Goal: Check status: Check status

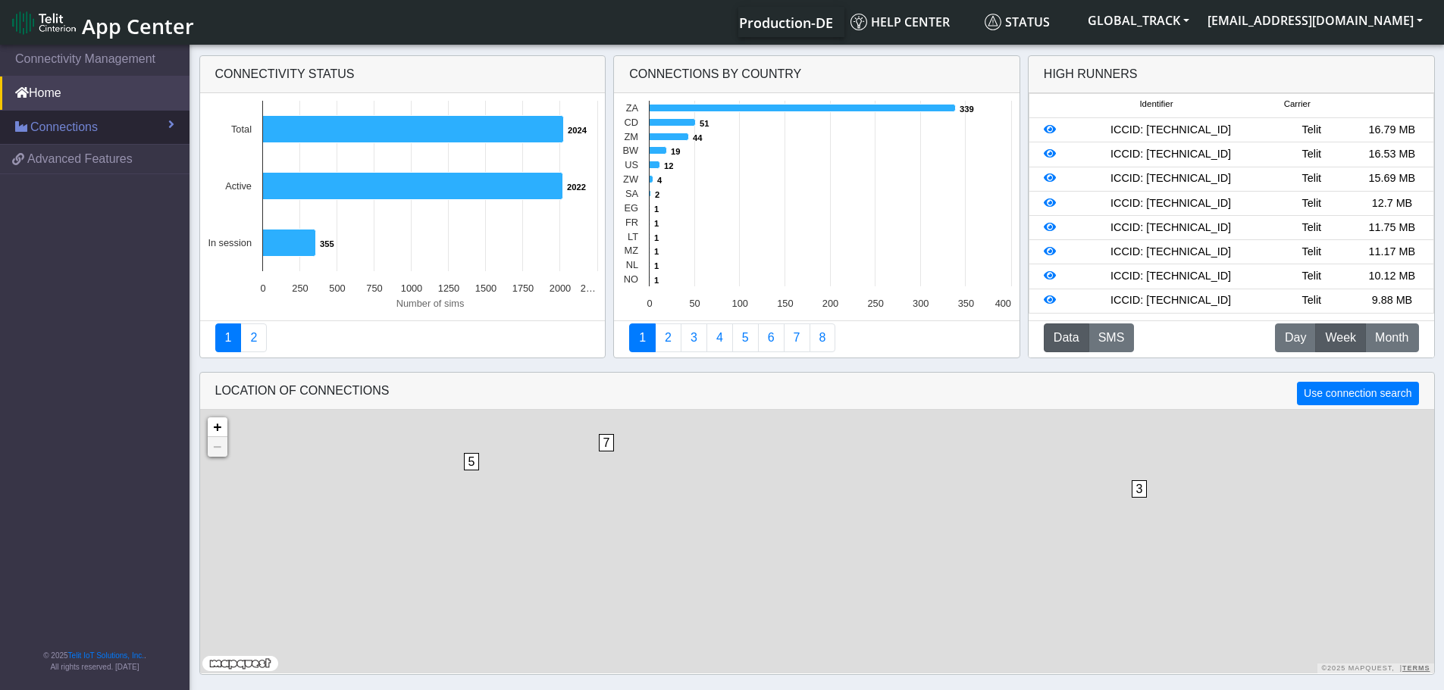
click at [133, 120] on link "Connections" at bounding box center [94, 127] width 189 height 33
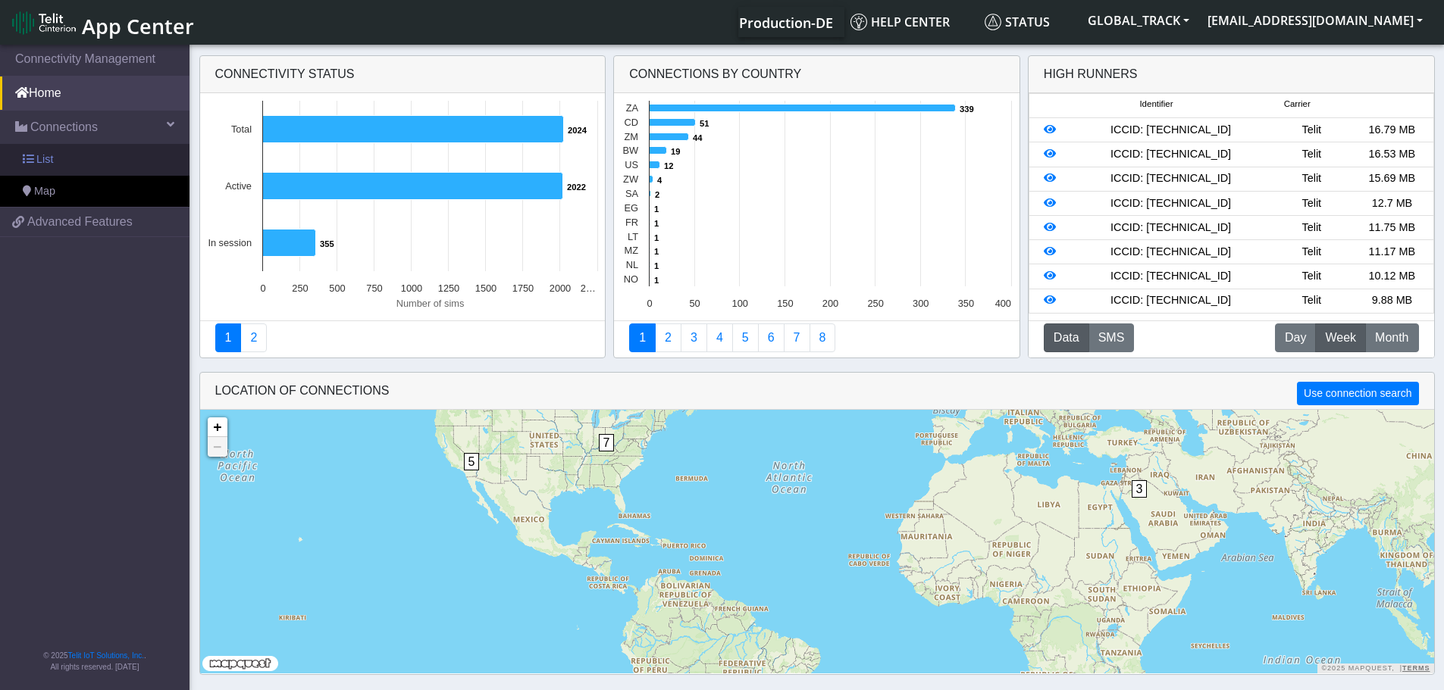
click at [92, 152] on link "List" at bounding box center [94, 160] width 189 height 32
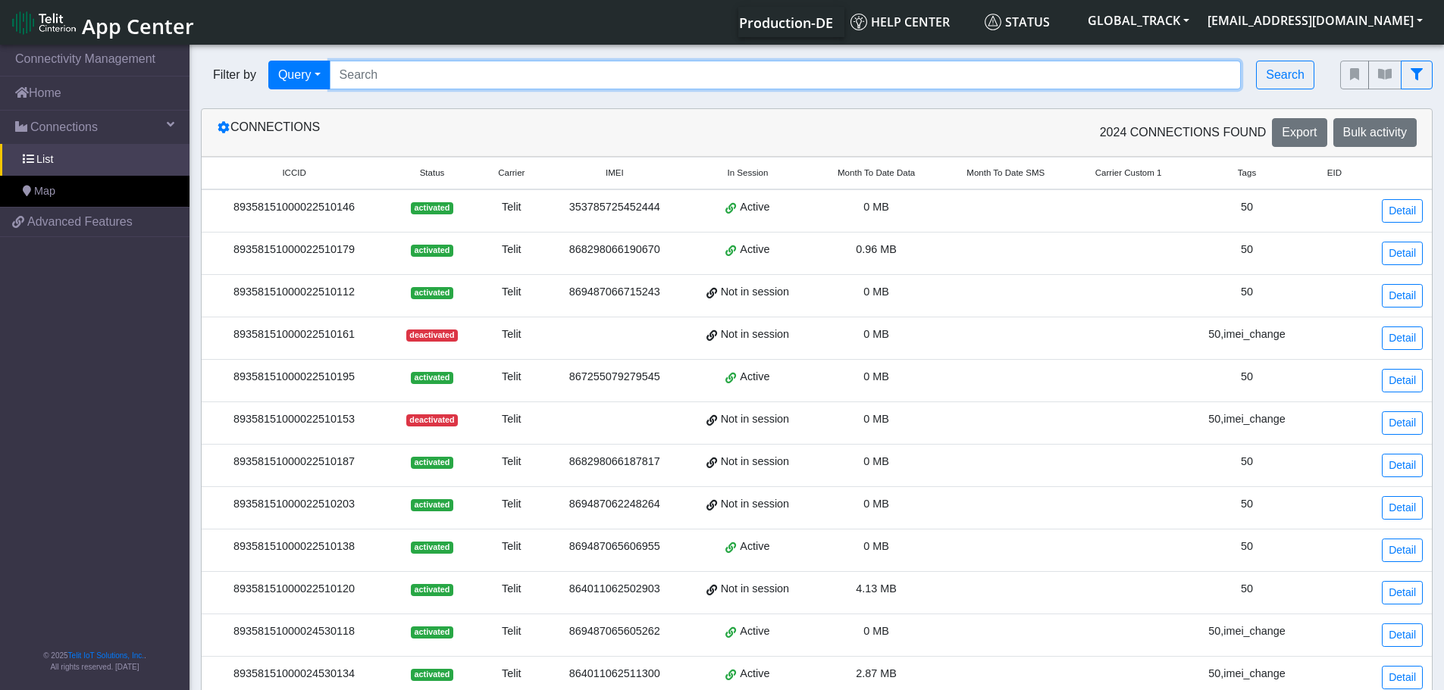
click at [384, 80] on input "Search..." at bounding box center [786, 75] width 912 height 29
paste input "867255079282093"
type input "867255079282093"
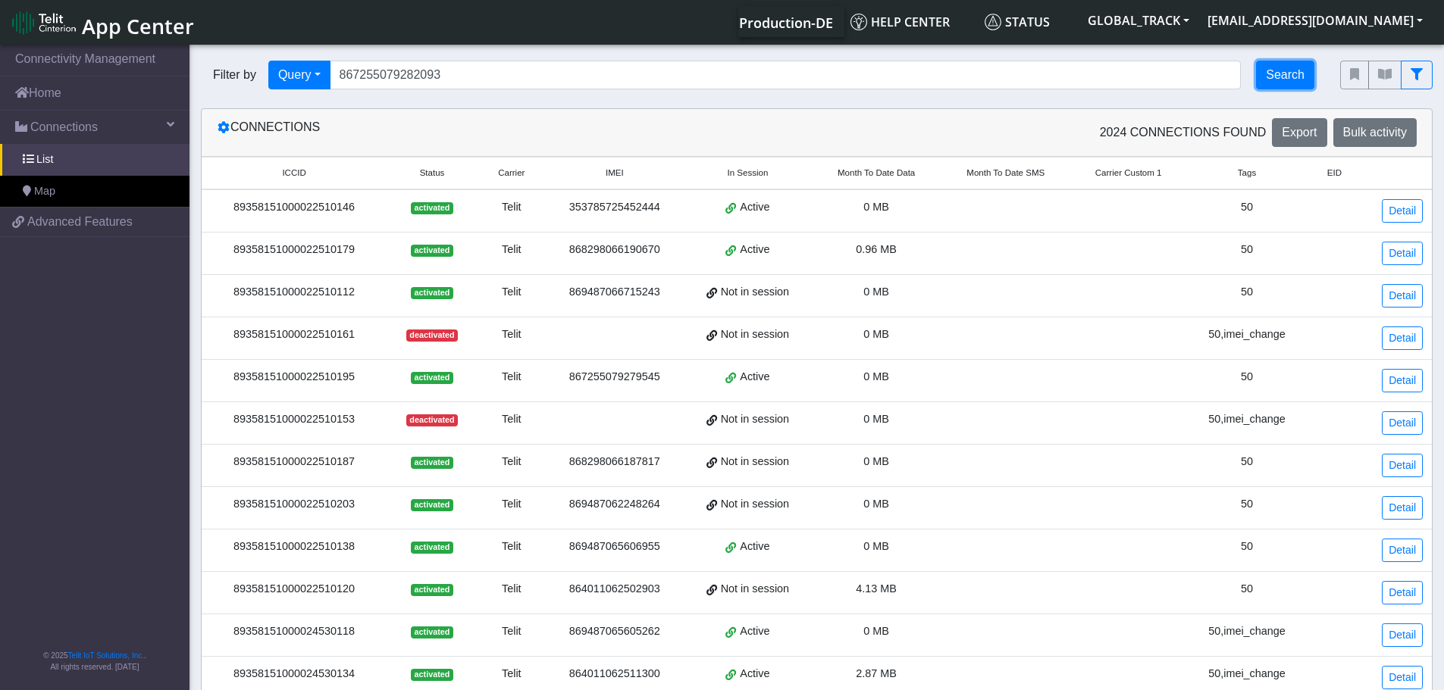
click at [1282, 70] on button "Search" at bounding box center [1285, 75] width 58 height 29
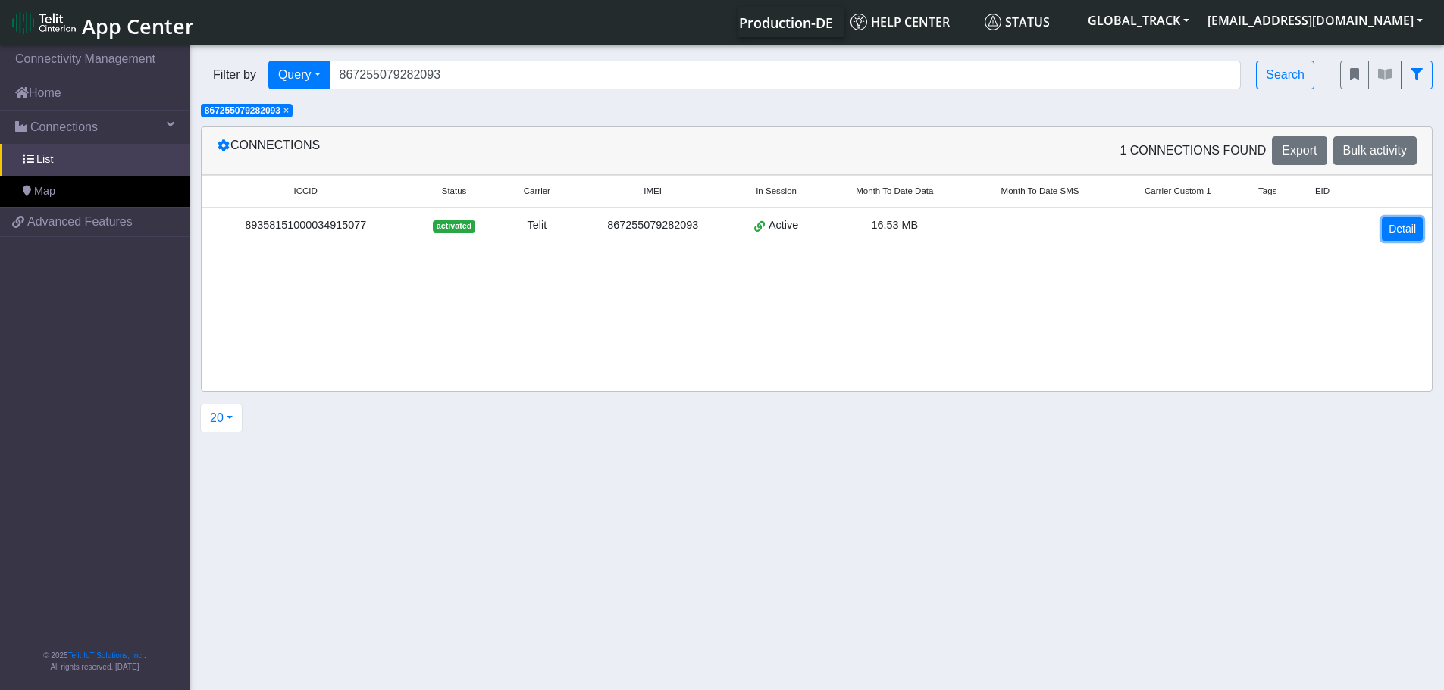
click at [1386, 226] on link "Detail" at bounding box center [1401, 228] width 41 height 23
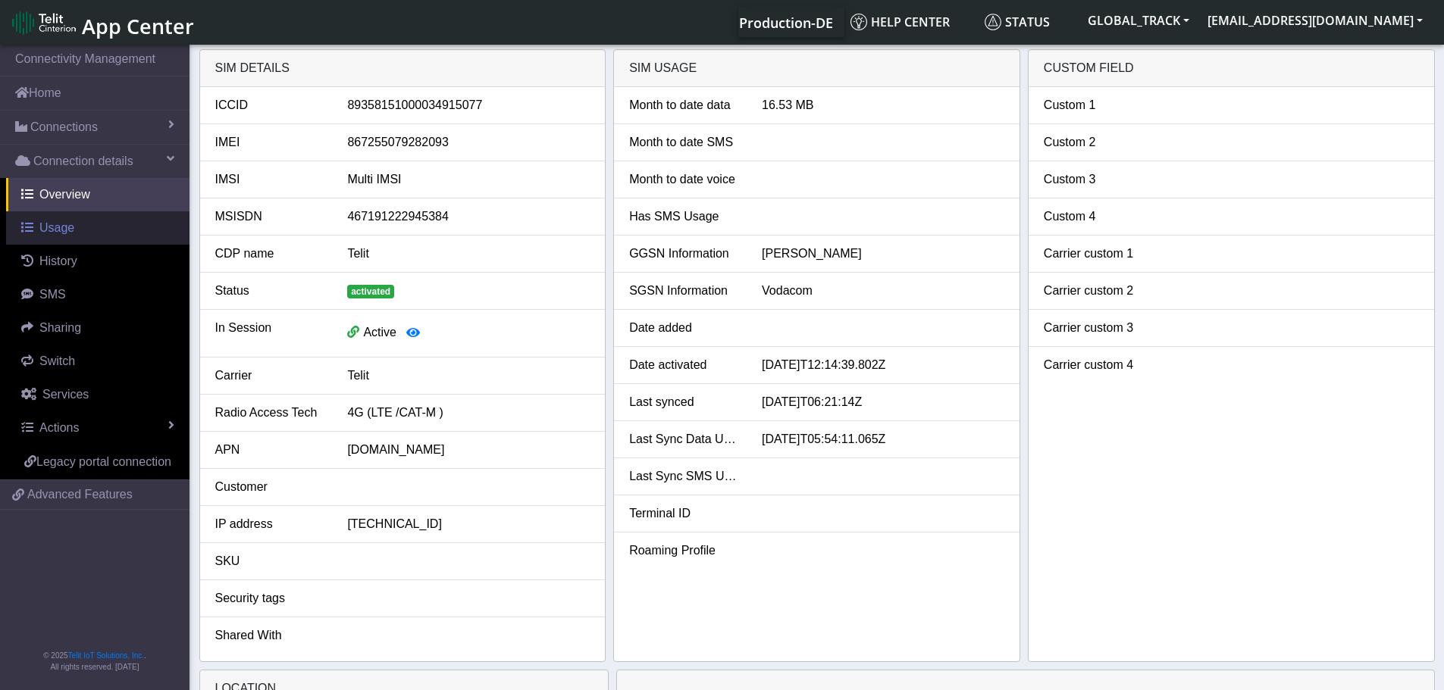
click at [103, 229] on link "Usage" at bounding box center [97, 227] width 183 height 33
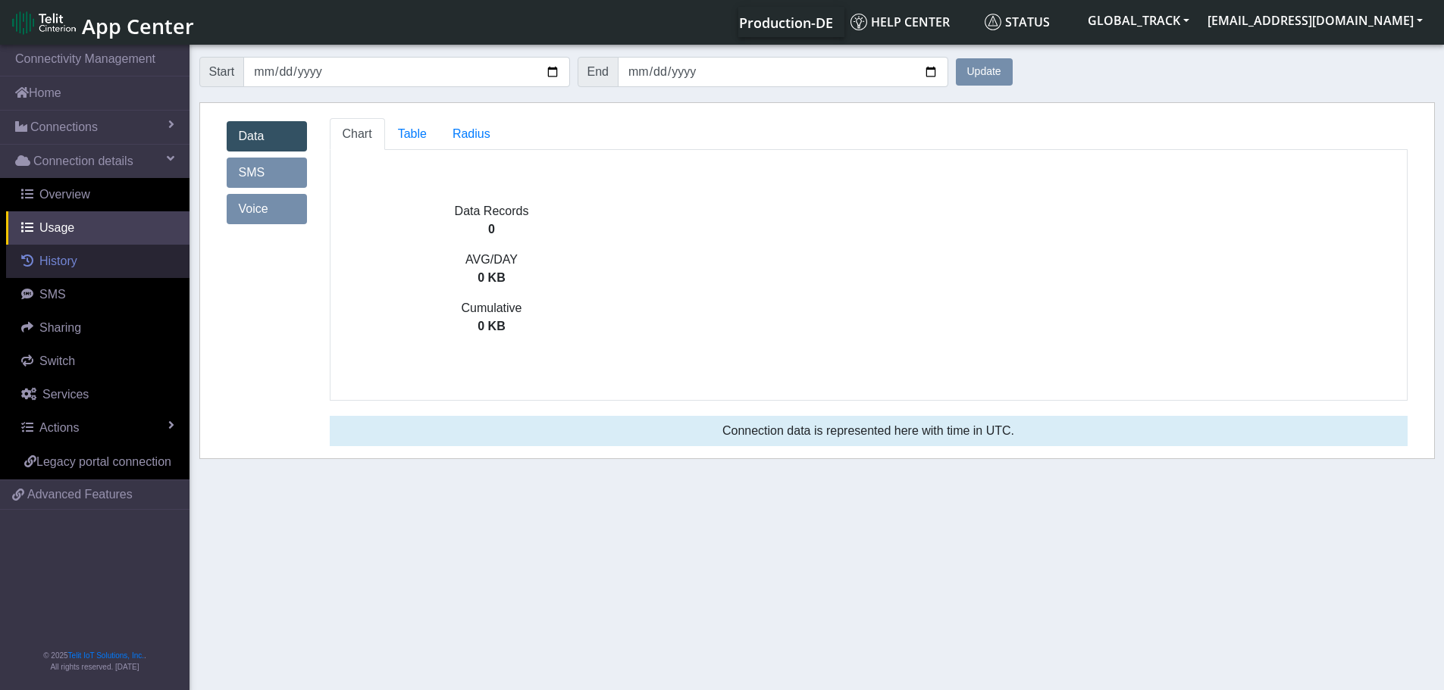
click at [93, 262] on link "History" at bounding box center [97, 261] width 183 height 33
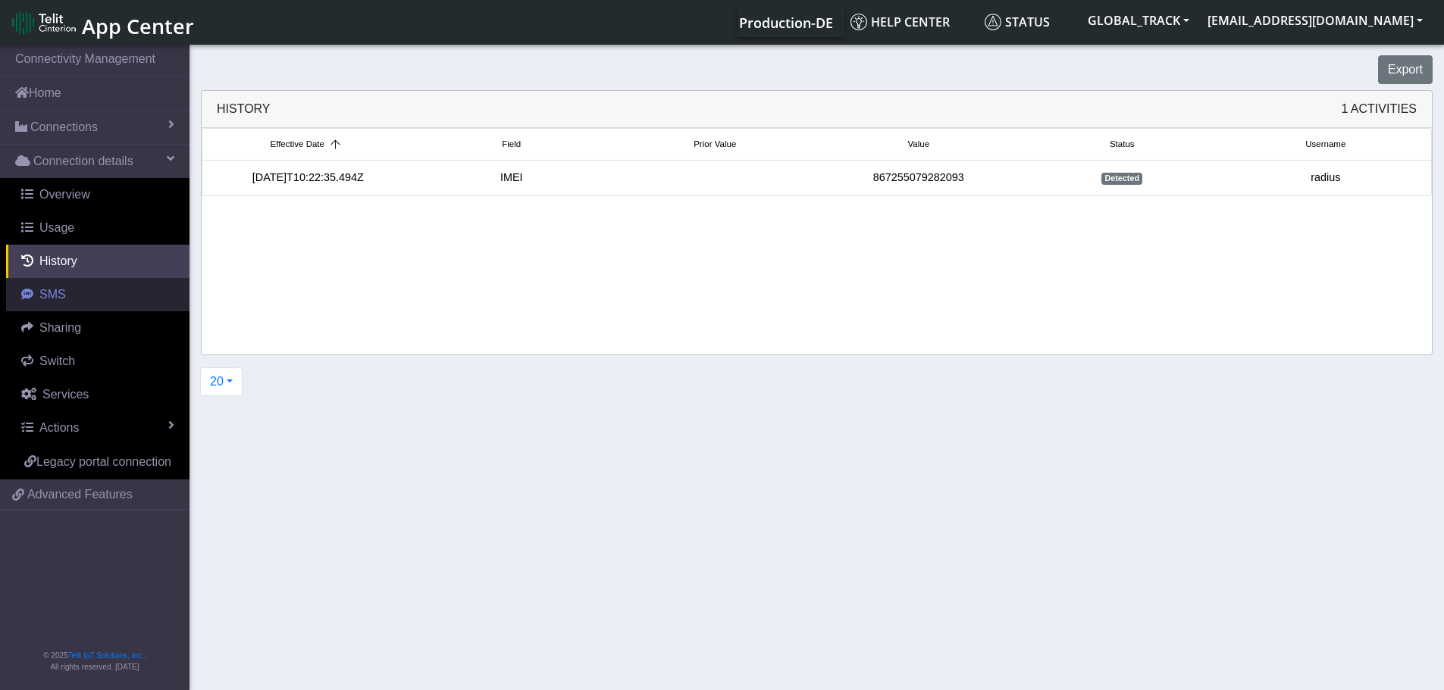
drag, startPoint x: 90, startPoint y: 299, endPoint x: 98, endPoint y: 296, distance: 8.2
click at [90, 296] on link "SMS" at bounding box center [97, 294] width 183 height 33
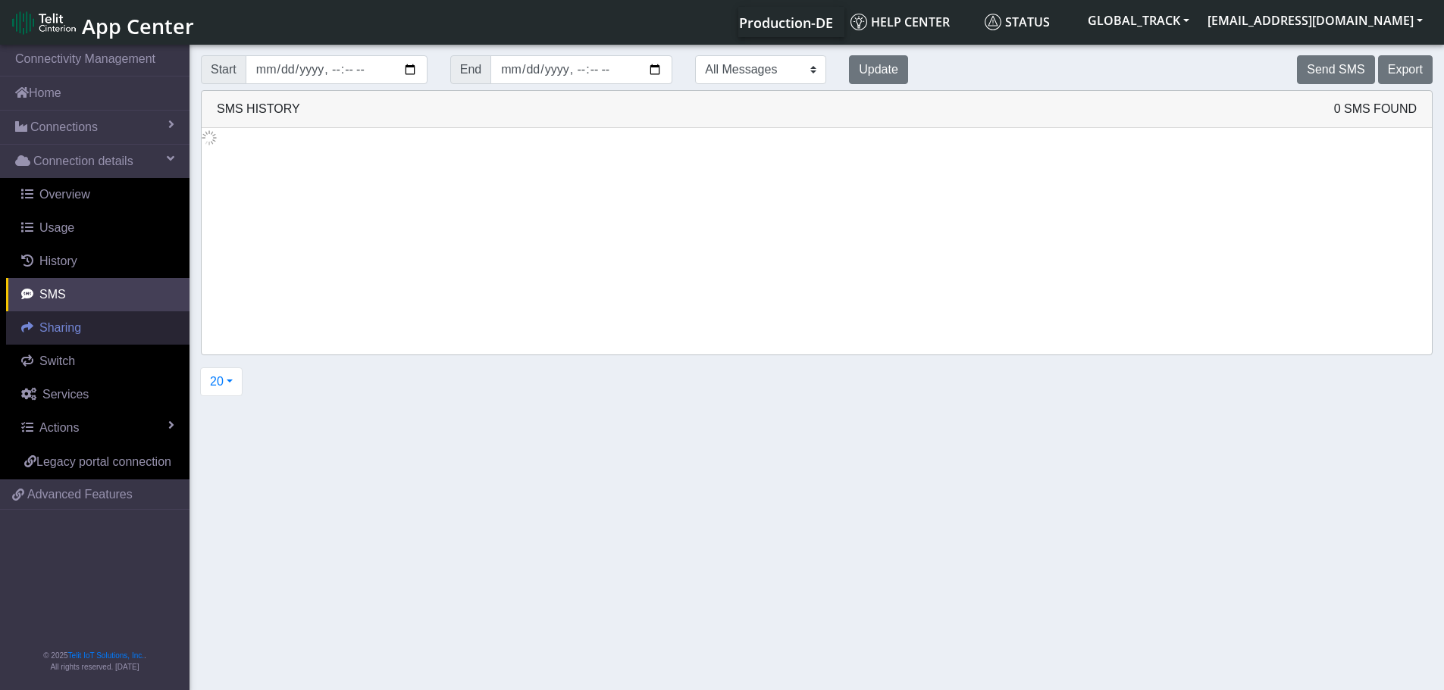
click at [101, 329] on link "Sharing" at bounding box center [97, 327] width 183 height 33
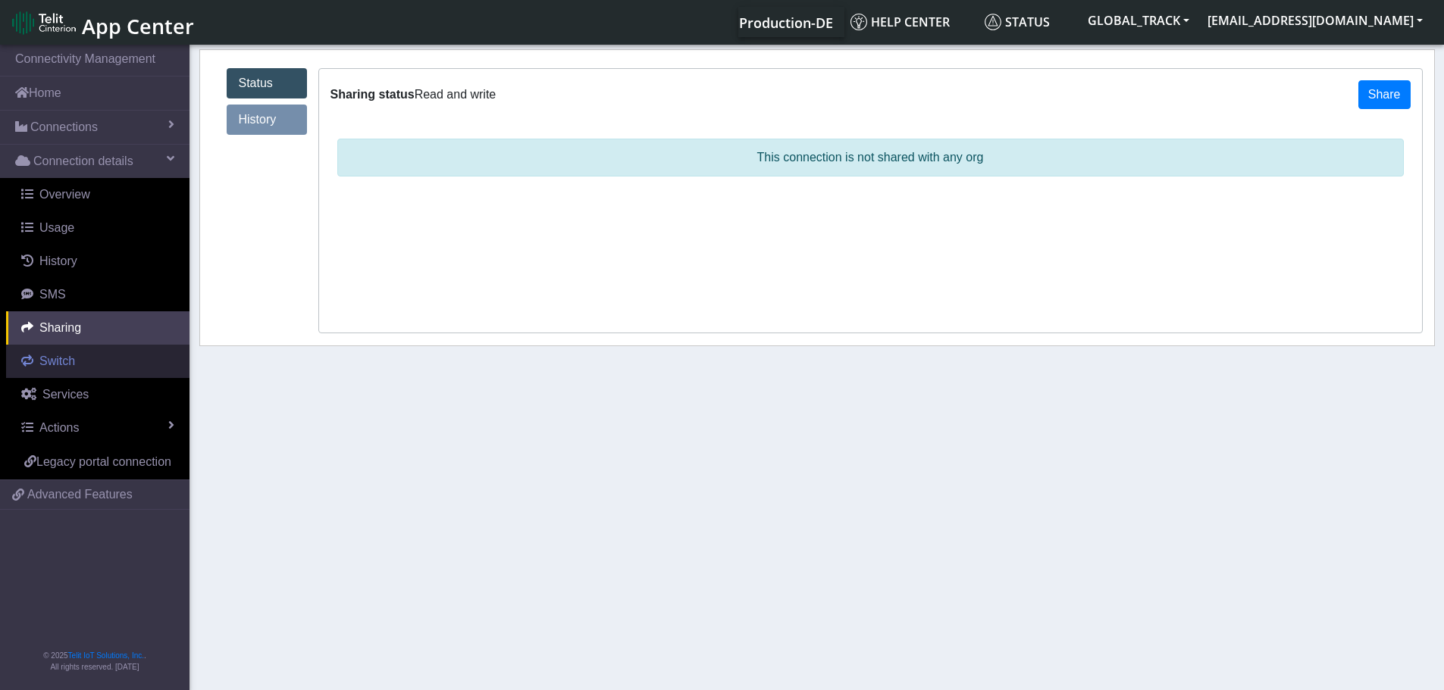
click at [79, 360] on link "Switch" at bounding box center [97, 361] width 183 height 33
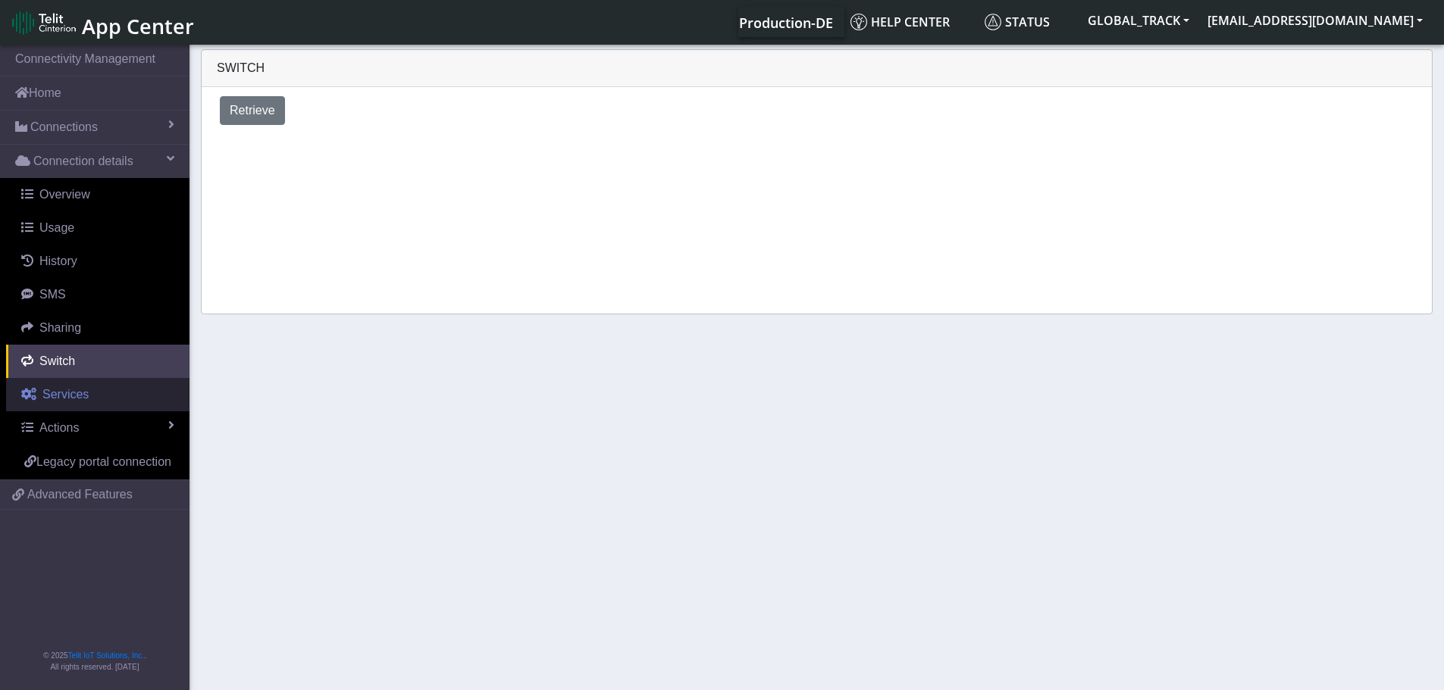
click at [96, 395] on link "Services" at bounding box center [97, 394] width 183 height 33
select select "2: 6"
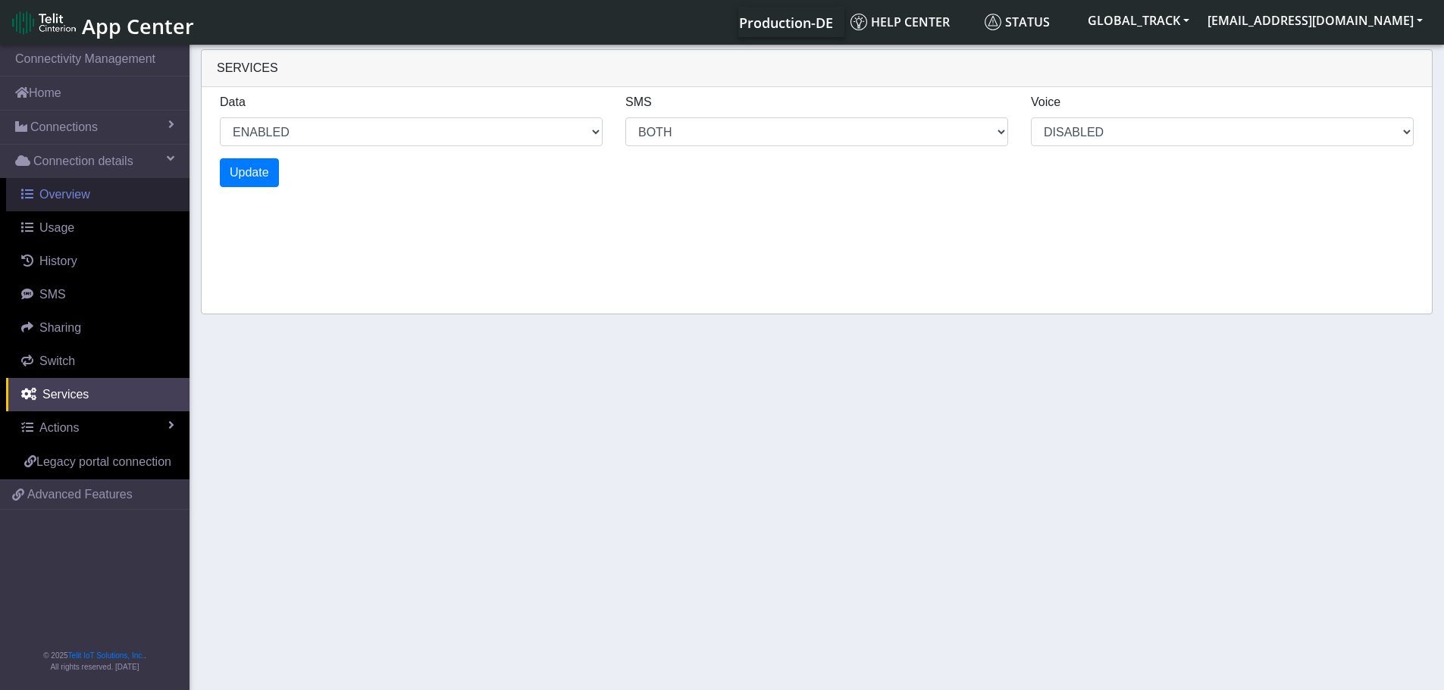
click at [101, 196] on link "Overview" at bounding box center [97, 194] width 183 height 33
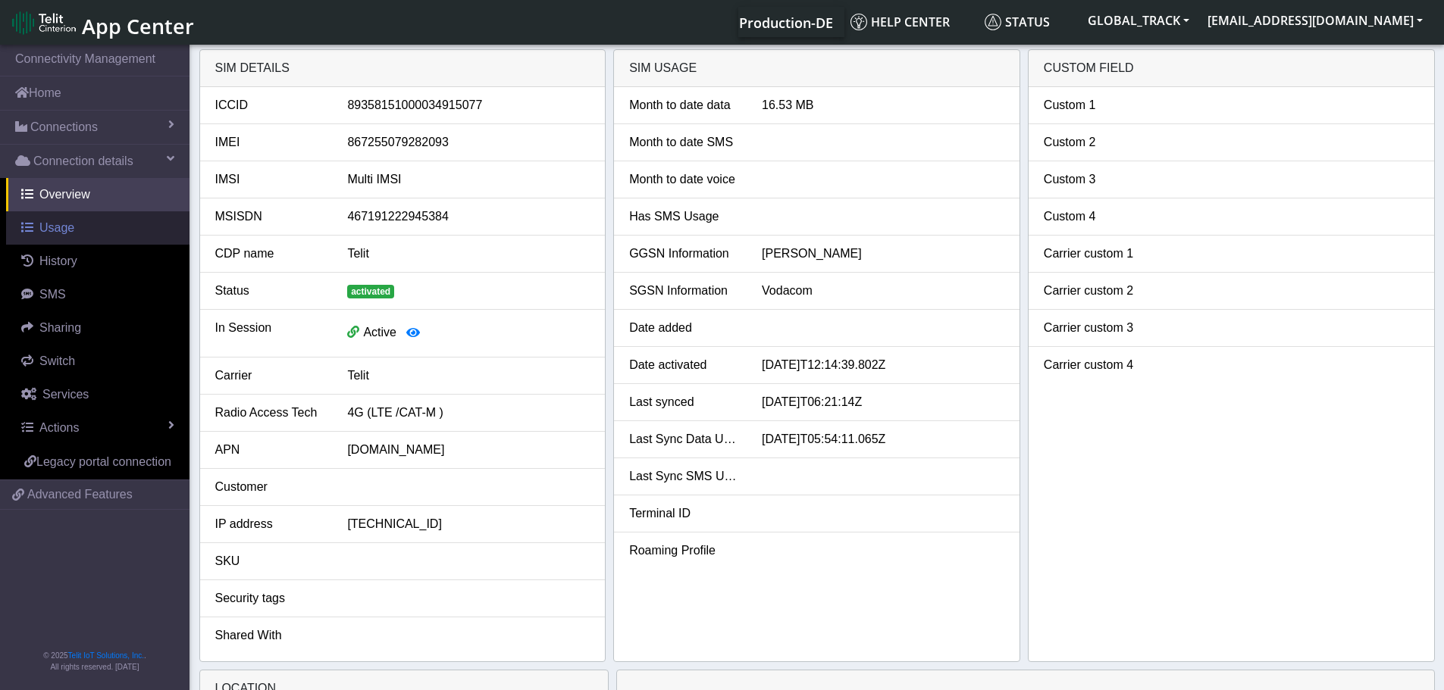
click at [116, 220] on link "Usage" at bounding box center [97, 227] width 183 height 33
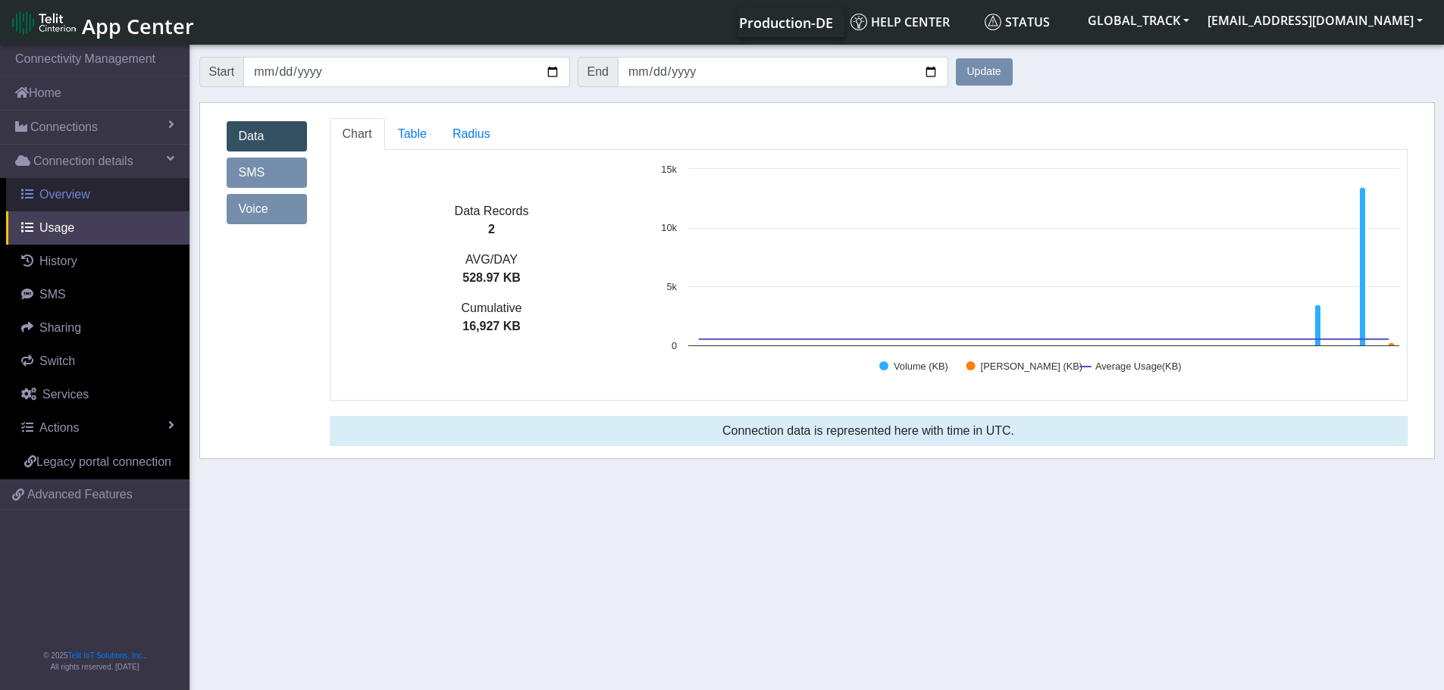
click at [76, 196] on span "Overview" at bounding box center [64, 194] width 51 height 13
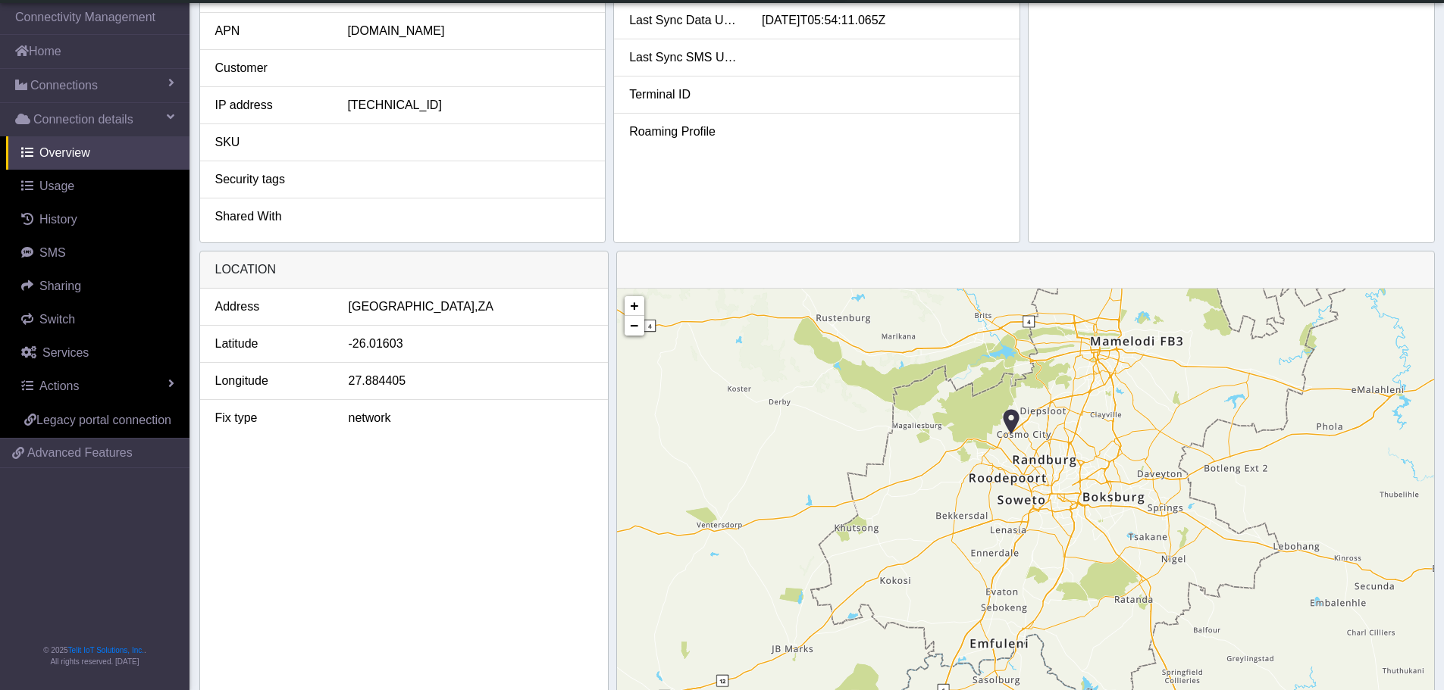
scroll to position [379, 0]
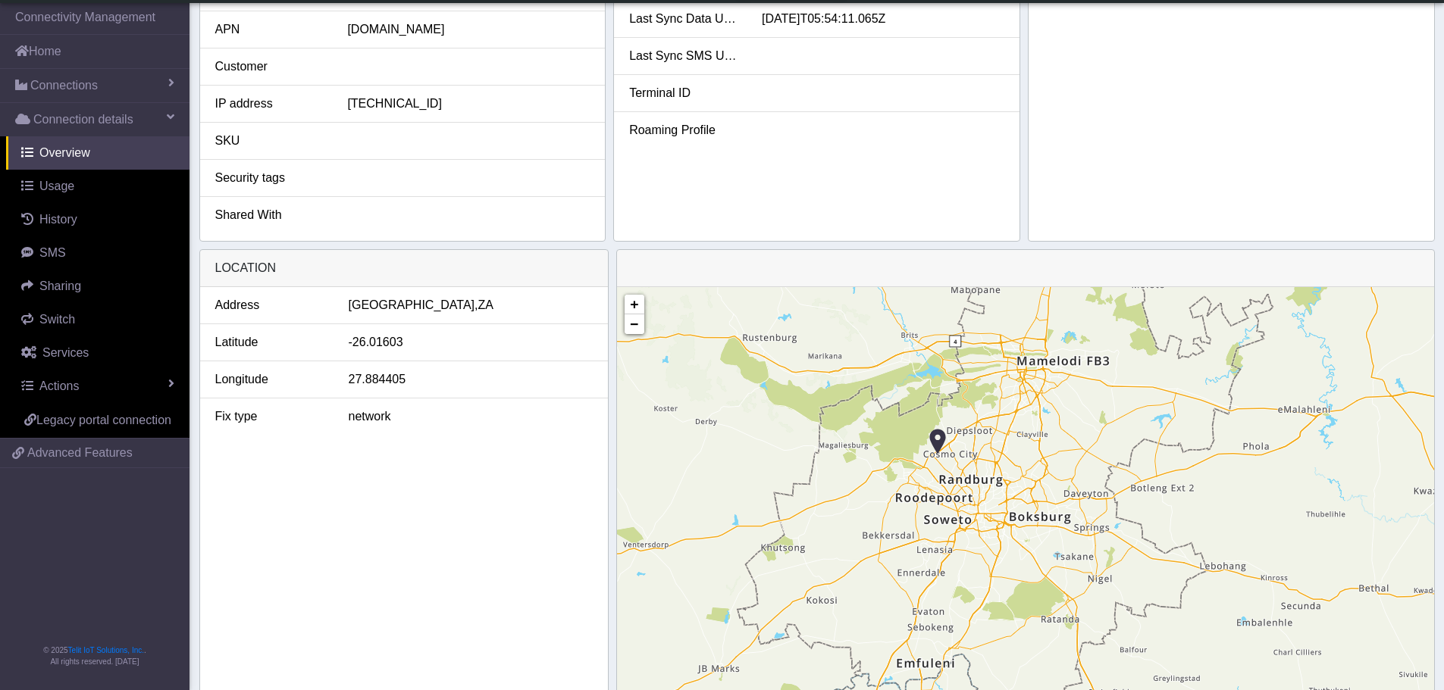
drag, startPoint x: 934, startPoint y: 463, endPoint x: 902, endPoint y: 493, distance: 44.5
click at [903, 495] on div "+ − ©2025 MapQuest, | Terms" at bounding box center [1025, 499] width 817 height 424
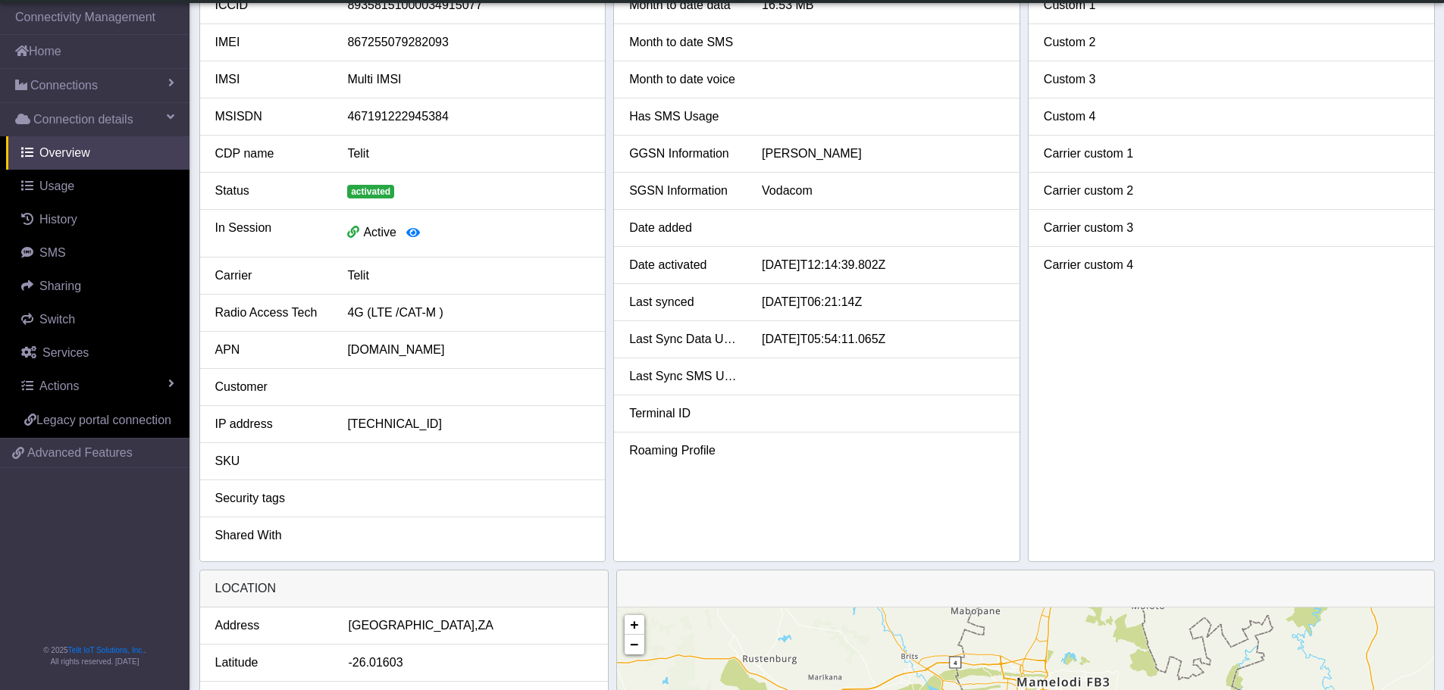
scroll to position [76, 0]
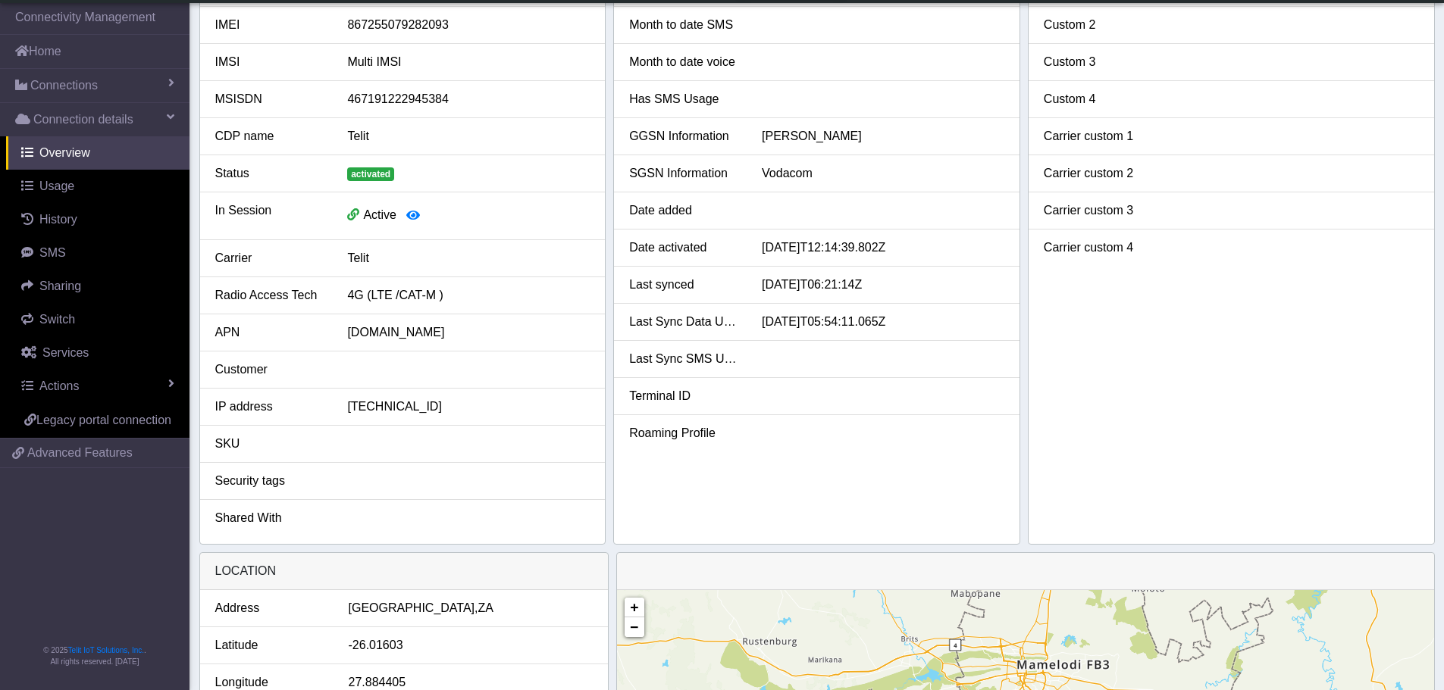
drag, startPoint x: 885, startPoint y: 286, endPoint x: 741, endPoint y: 286, distance: 144.0
click at [741, 286] on div "Last synced [DATE]T06:21:14Z" at bounding box center [817, 285] width 398 height 18
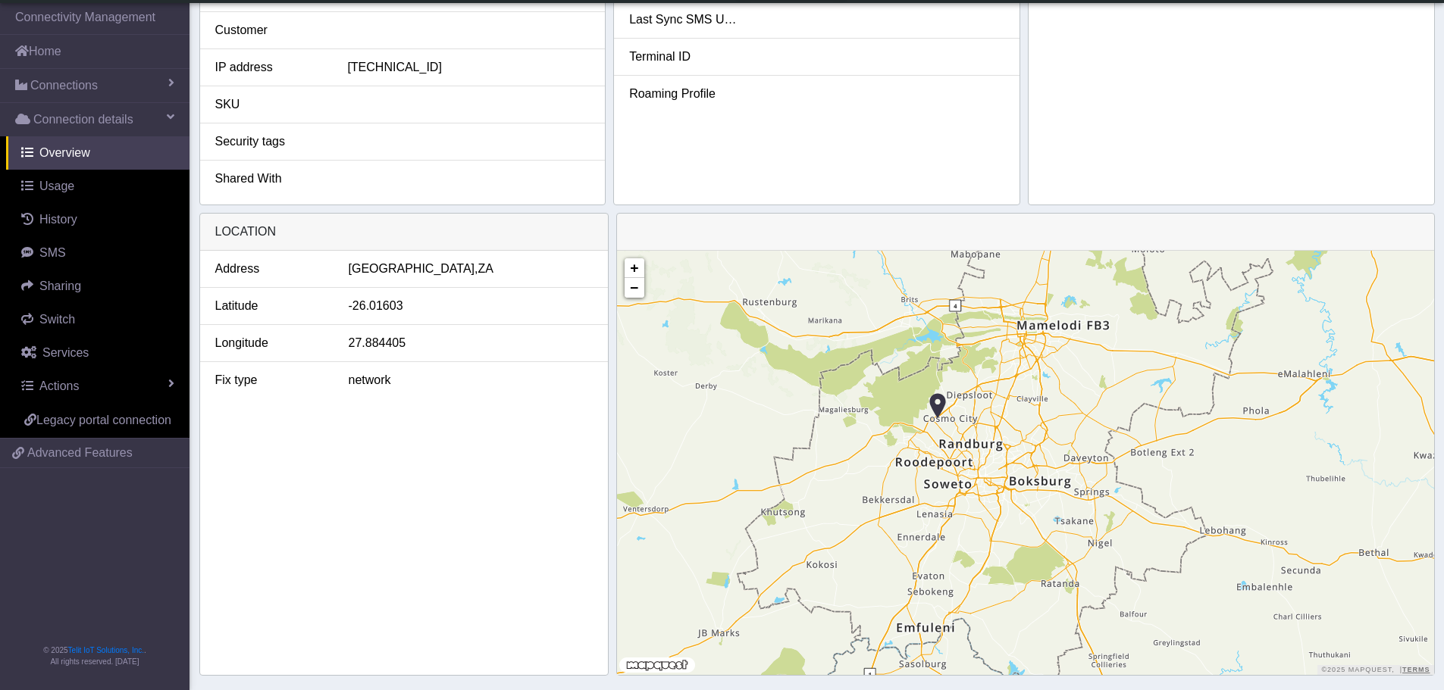
scroll to position [430, 0]
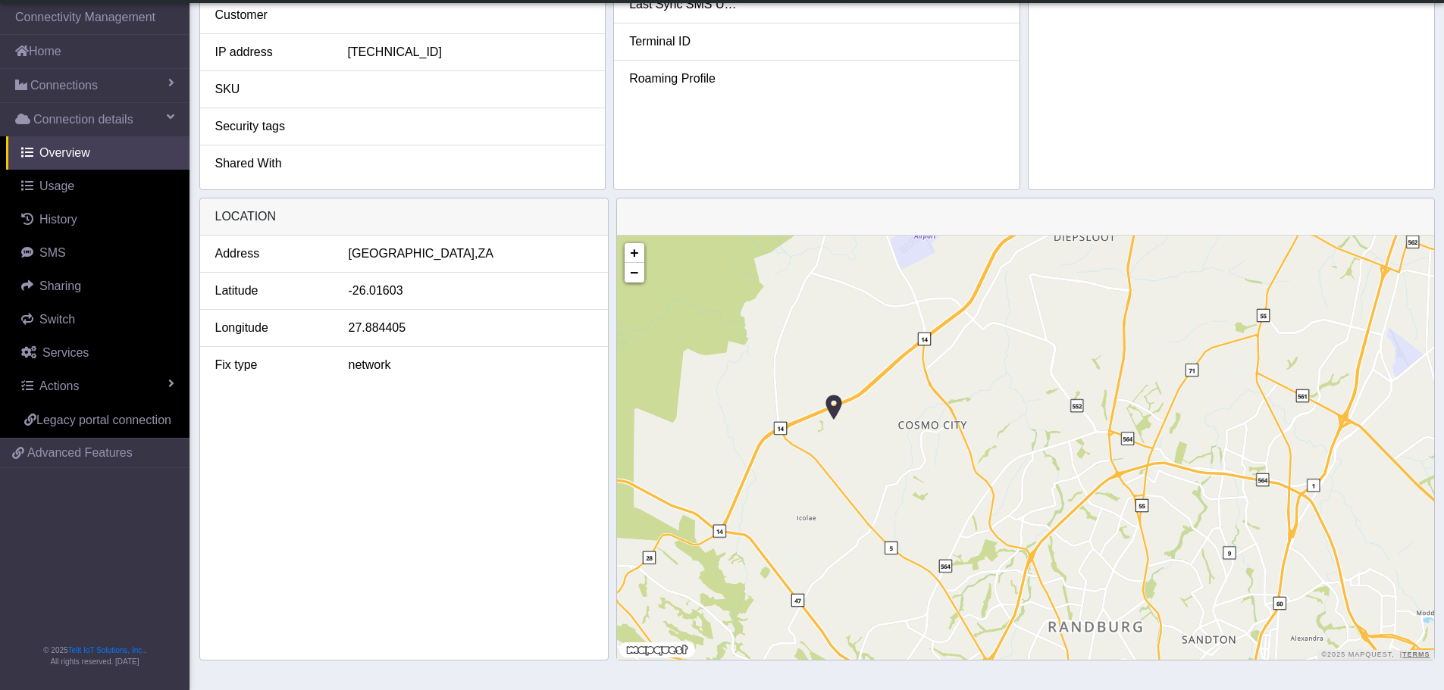
drag, startPoint x: 834, startPoint y: 436, endPoint x: 868, endPoint y: 443, distance: 34.8
click at [868, 443] on div "+ − ©2025 MapQuest, | Terms" at bounding box center [1025, 448] width 817 height 424
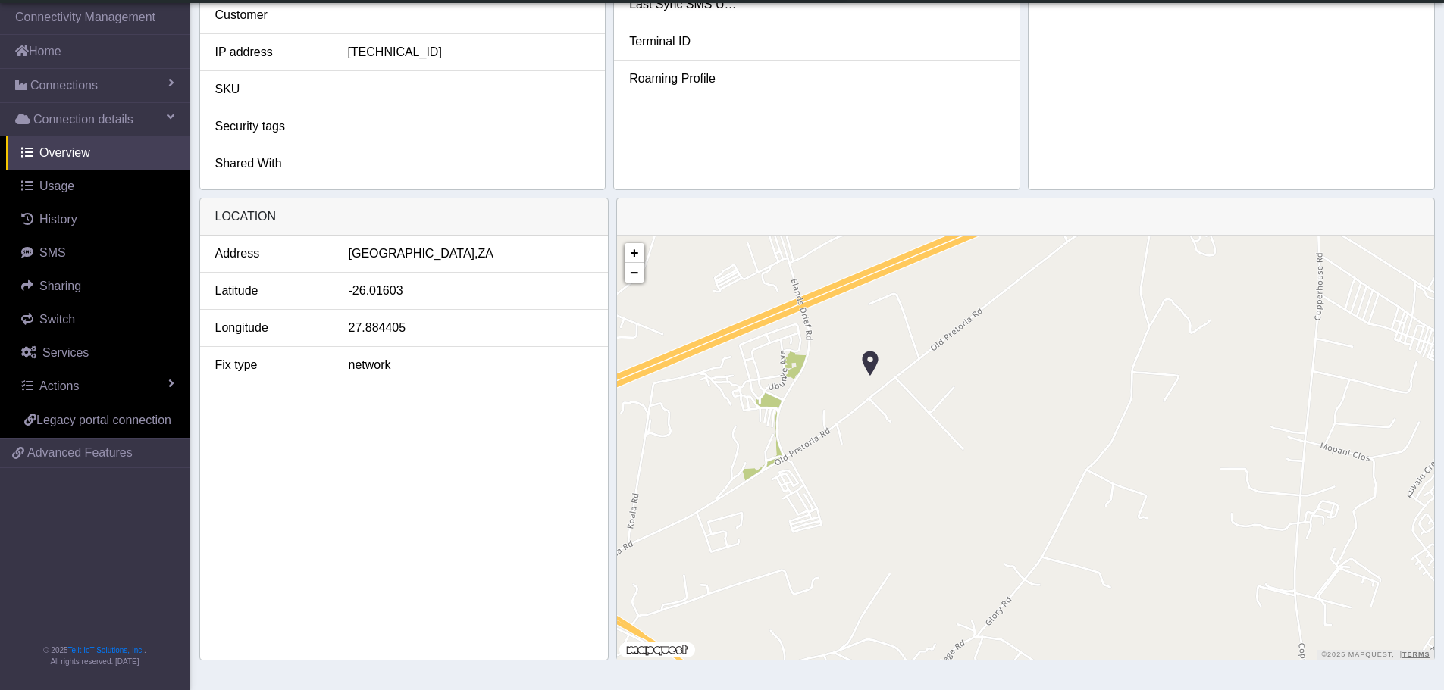
drag, startPoint x: 864, startPoint y: 376, endPoint x: 889, endPoint y: 500, distance: 126.8
click at [889, 500] on div "+ − ©2025 MapQuest, | Terms" at bounding box center [1025, 448] width 817 height 424
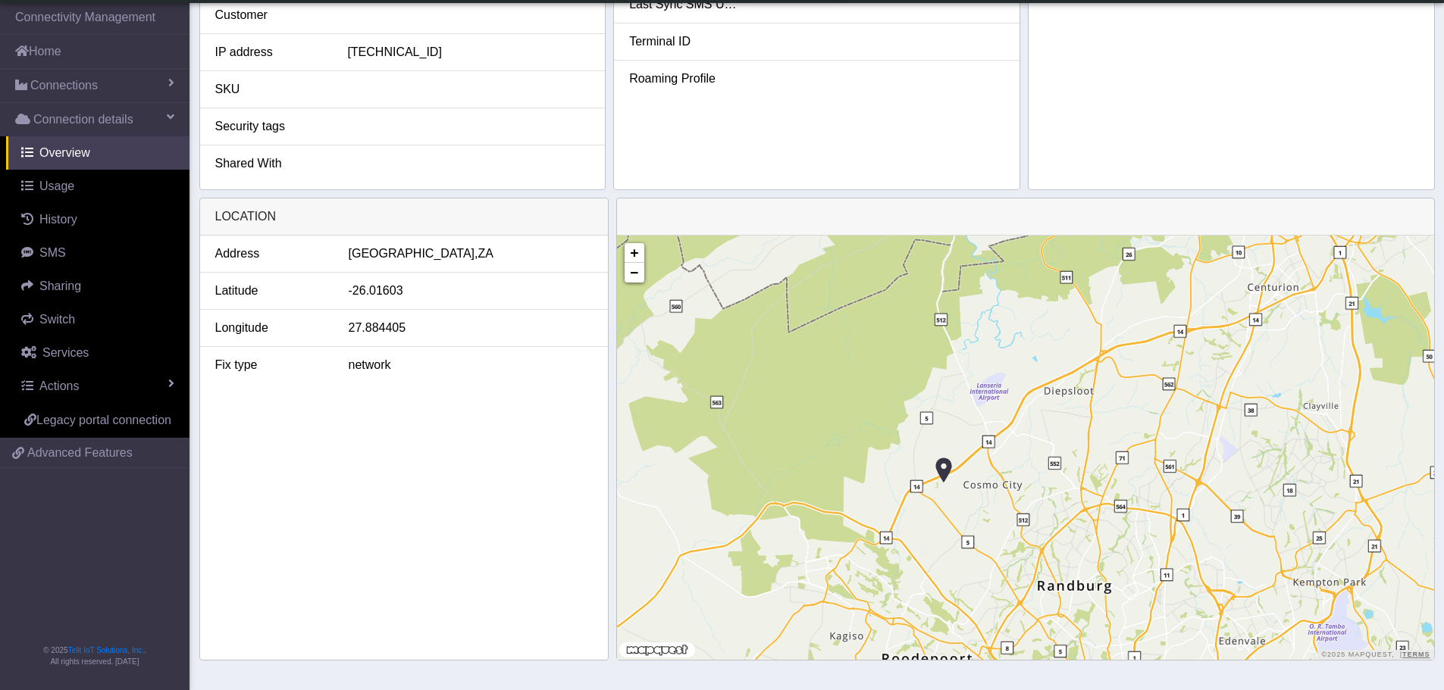
drag, startPoint x: 980, startPoint y: 540, endPoint x: 973, endPoint y: 390, distance: 149.4
click at [973, 391] on div "+ − ©2025 MapQuest, | Terms" at bounding box center [1025, 448] width 817 height 424
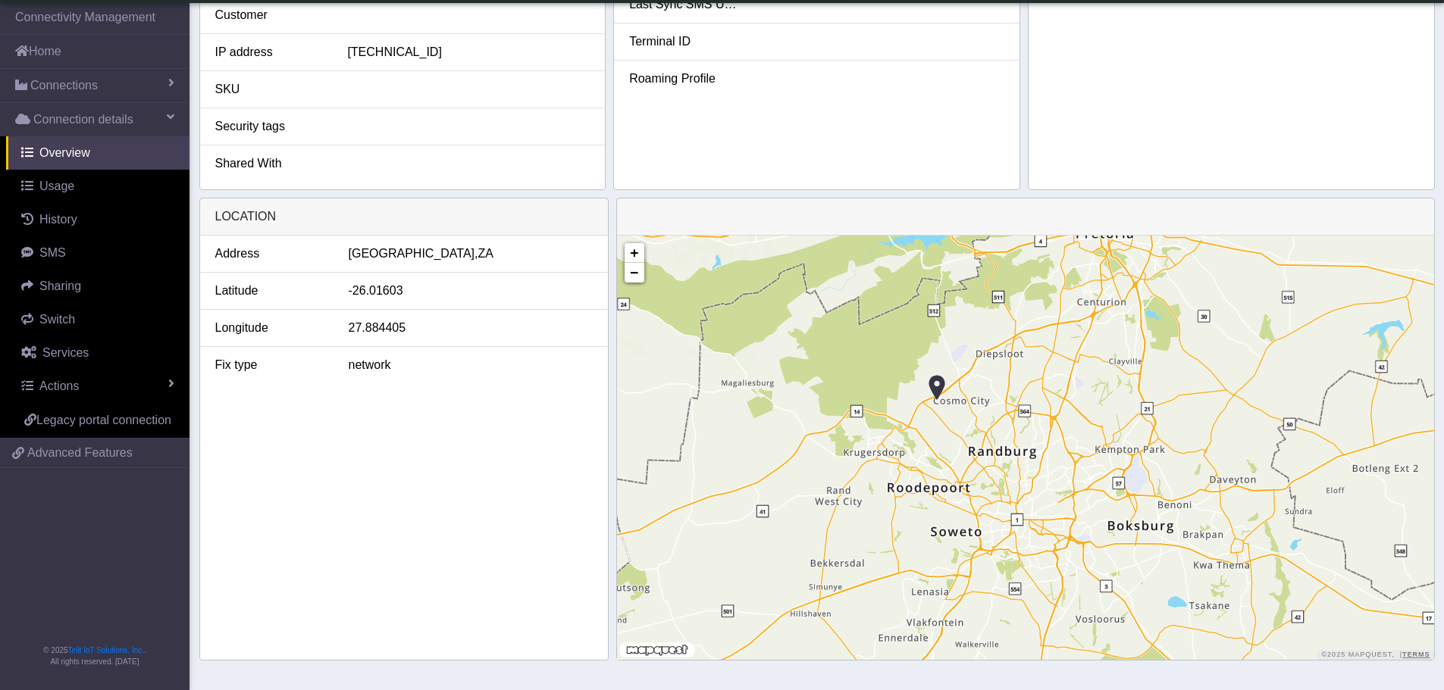
drag, startPoint x: 982, startPoint y: 487, endPoint x: 1003, endPoint y: 511, distance: 31.7
click at [1003, 511] on div "+ − ©2025 MapQuest, | Terms" at bounding box center [1025, 448] width 817 height 424
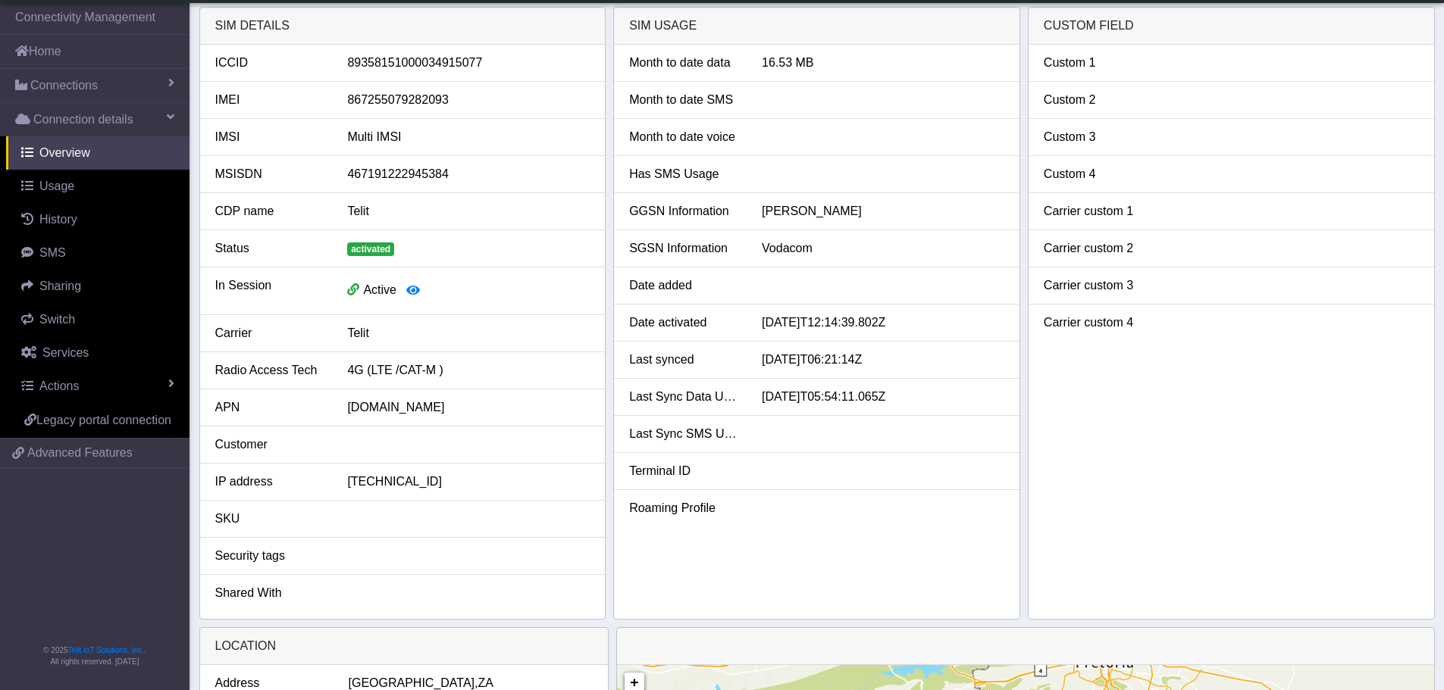
scroll to position [0, 0]
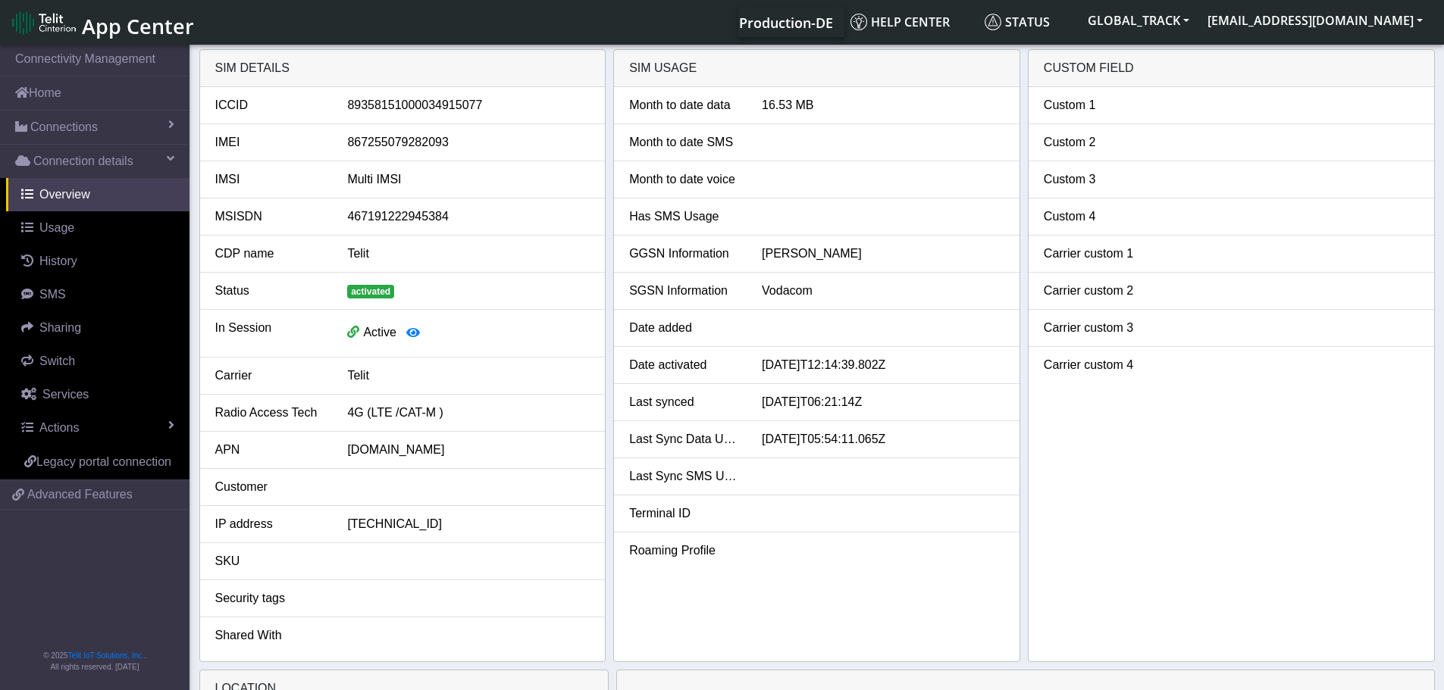
click at [820, 434] on div "[DATE]T05:54:11.065Z" at bounding box center [882, 439] width 265 height 18
click at [847, 368] on div "[DATE]T12:14:39.802Z" at bounding box center [882, 365] width 265 height 18
drag, startPoint x: 746, startPoint y: 402, endPoint x: 893, endPoint y: 403, distance: 147.0
click at [893, 403] on div "Last synced [DATE]T06:21:14Z" at bounding box center [817, 402] width 398 height 18
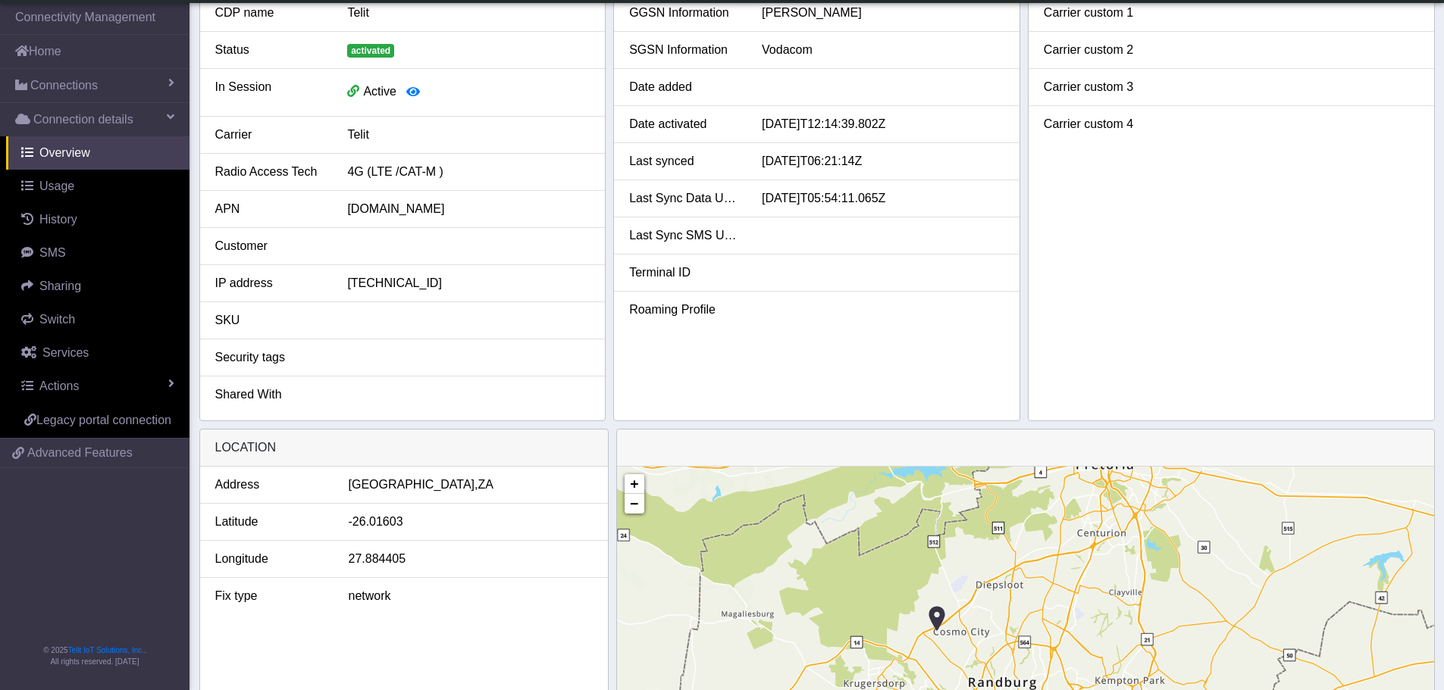
scroll to position [227, 0]
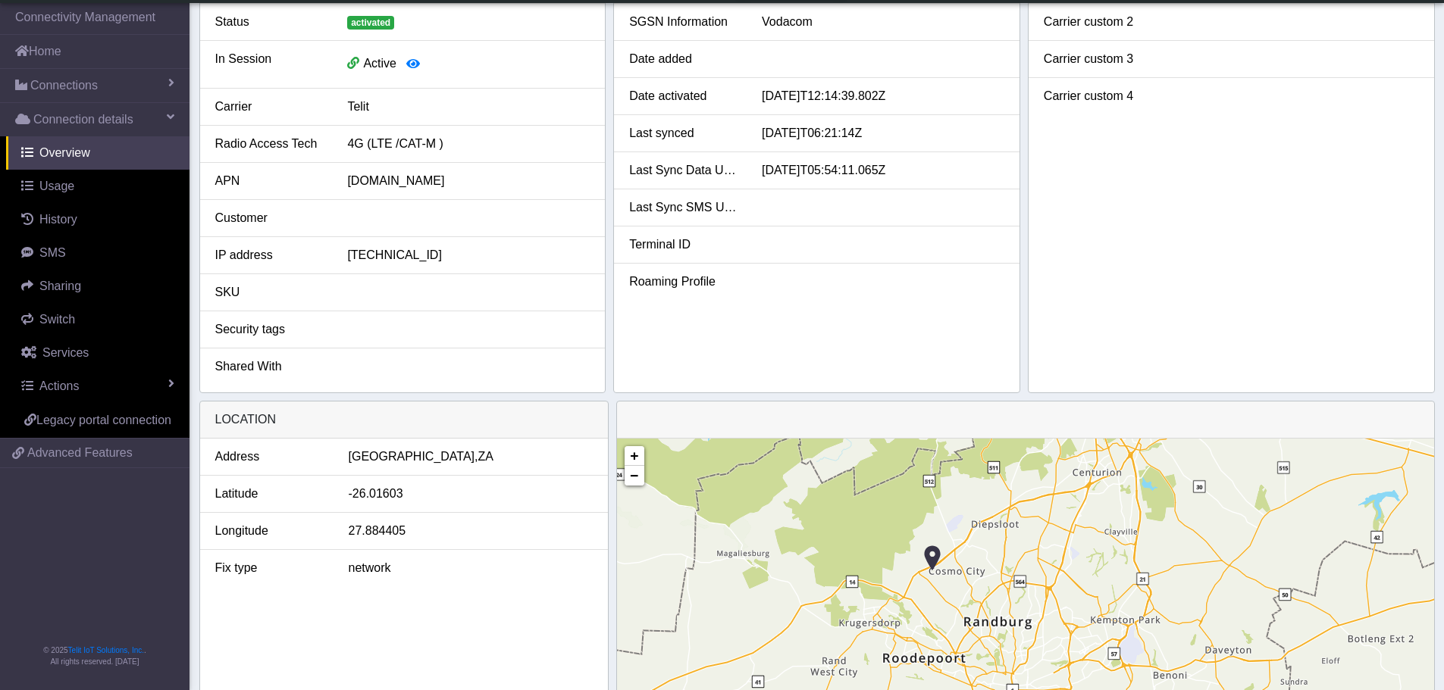
drag, startPoint x: 953, startPoint y: 613, endPoint x: 945, endPoint y: 561, distance: 52.9
click at [945, 563] on div "+ − ©2025 MapQuest, | Terms" at bounding box center [1025, 651] width 817 height 424
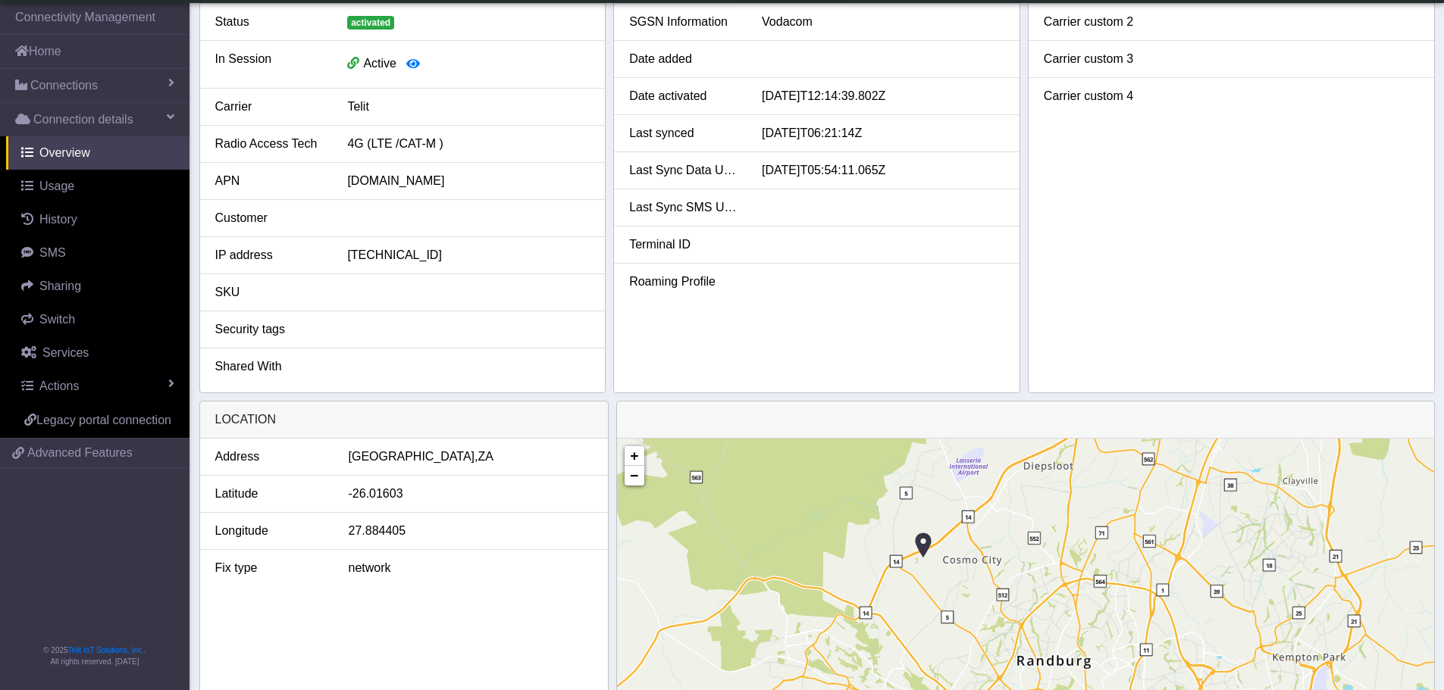
drag, startPoint x: 924, startPoint y: 552, endPoint x: 937, endPoint y: 562, distance: 16.7
click at [937, 562] on div "+ − ©2025 MapQuest, | Terms" at bounding box center [1025, 651] width 817 height 424
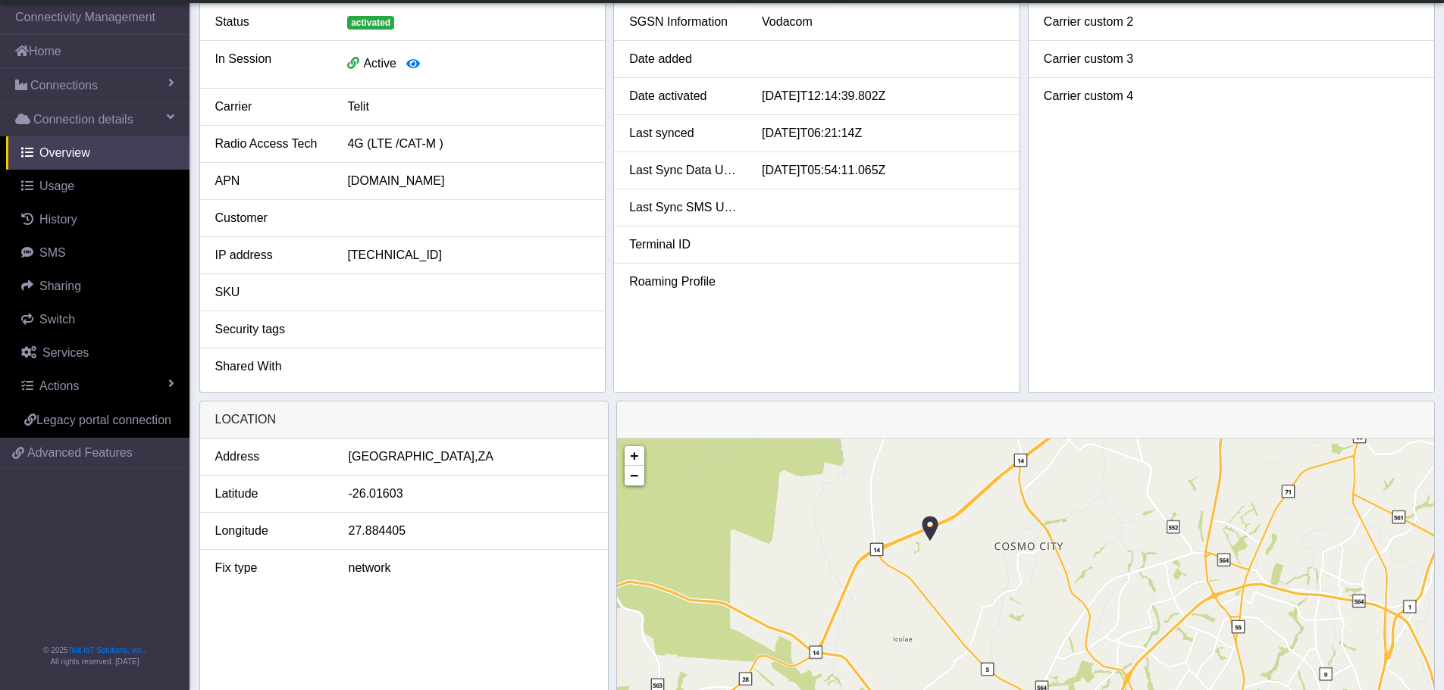
click at [940, 562] on div "+ − ©2025 MapQuest, | Terms" at bounding box center [1025, 651] width 817 height 424
drag, startPoint x: 933, startPoint y: 549, endPoint x: 937, endPoint y: 558, distance: 10.2
click at [937, 558] on div "+ − ©2025 MapQuest, | Terms" at bounding box center [1025, 651] width 817 height 424
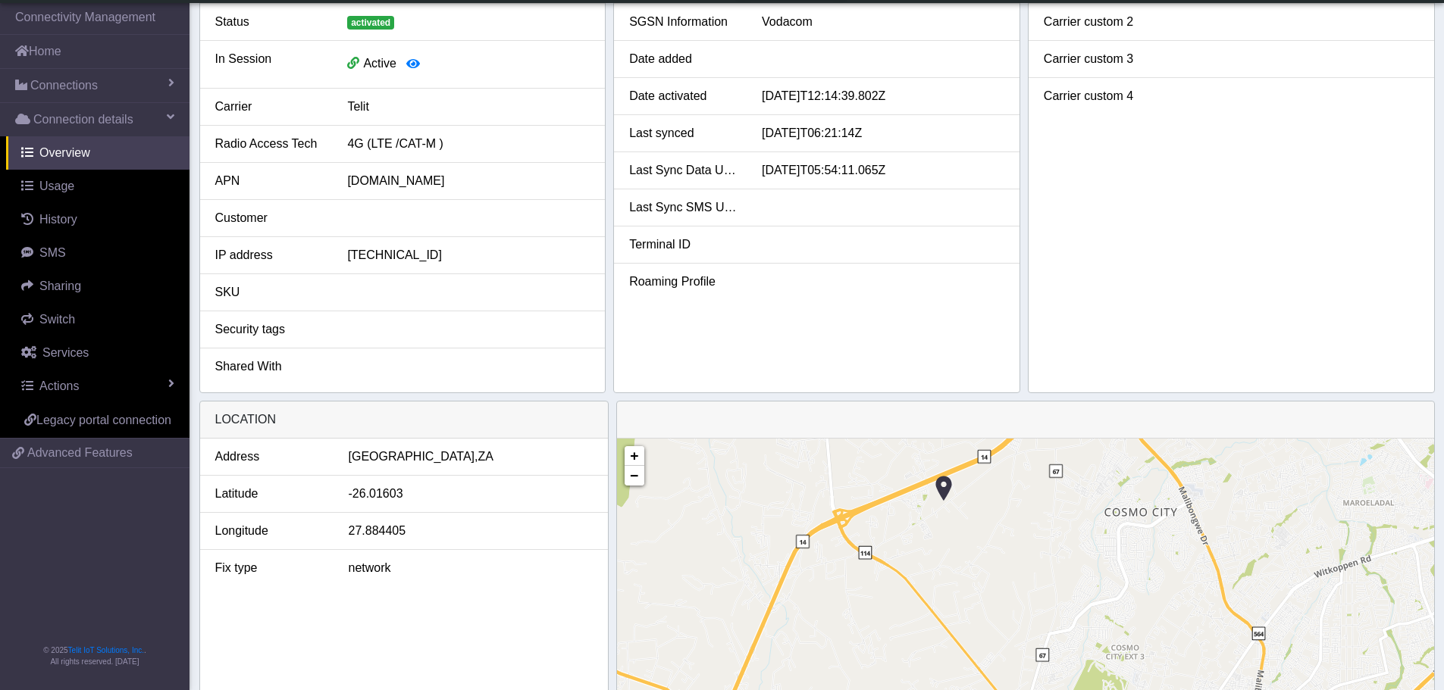
drag, startPoint x: 965, startPoint y: 520, endPoint x: 968, endPoint y: 501, distance: 19.2
click at [968, 501] on div "+ − ©2025 MapQuest, | Terms" at bounding box center [1025, 651] width 817 height 424
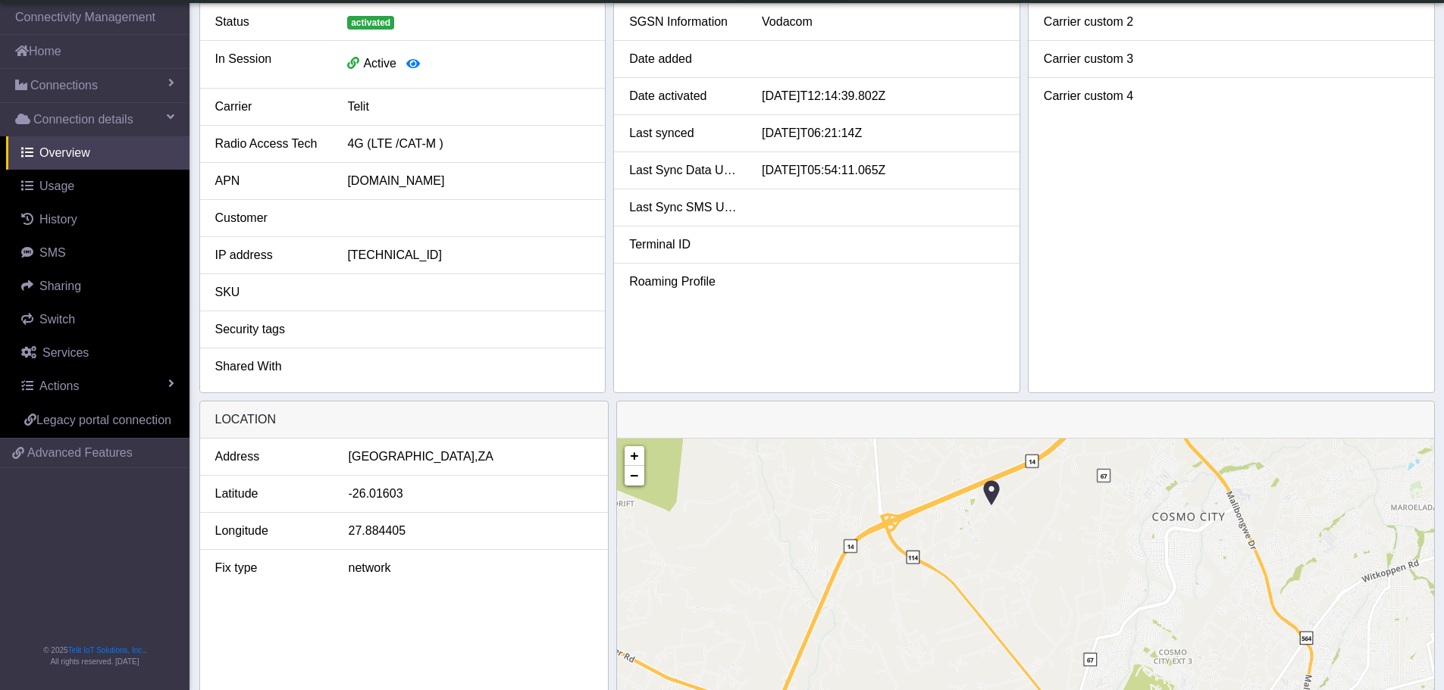
drag, startPoint x: 1001, startPoint y: 521, endPoint x: 1051, endPoint y: 541, distance: 53.8
click at [1051, 541] on div "+ − ©2025 MapQuest, | Terms" at bounding box center [1025, 651] width 817 height 424
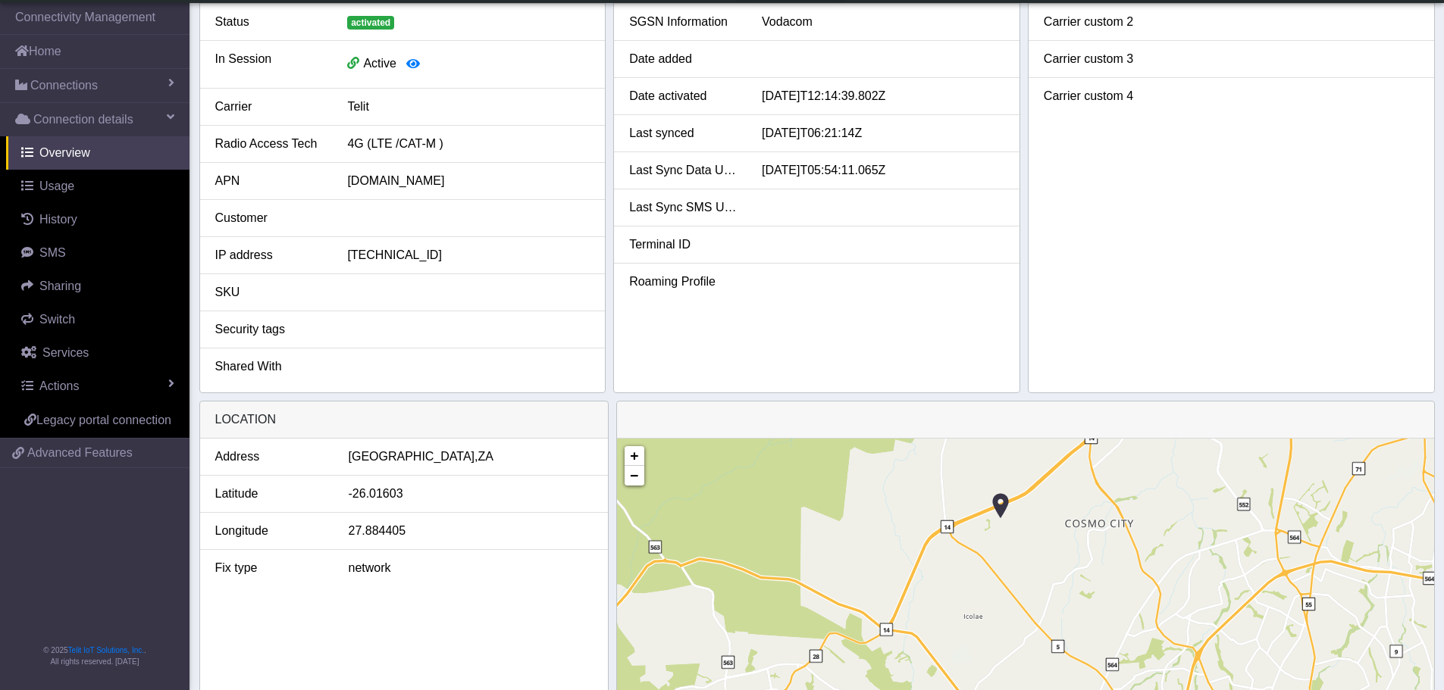
drag, startPoint x: 1050, startPoint y: 581, endPoint x: 1039, endPoint y: 549, distance: 33.8
click at [1039, 555] on div "+ − ©2025 MapQuest, | Terms" at bounding box center [1025, 651] width 817 height 424
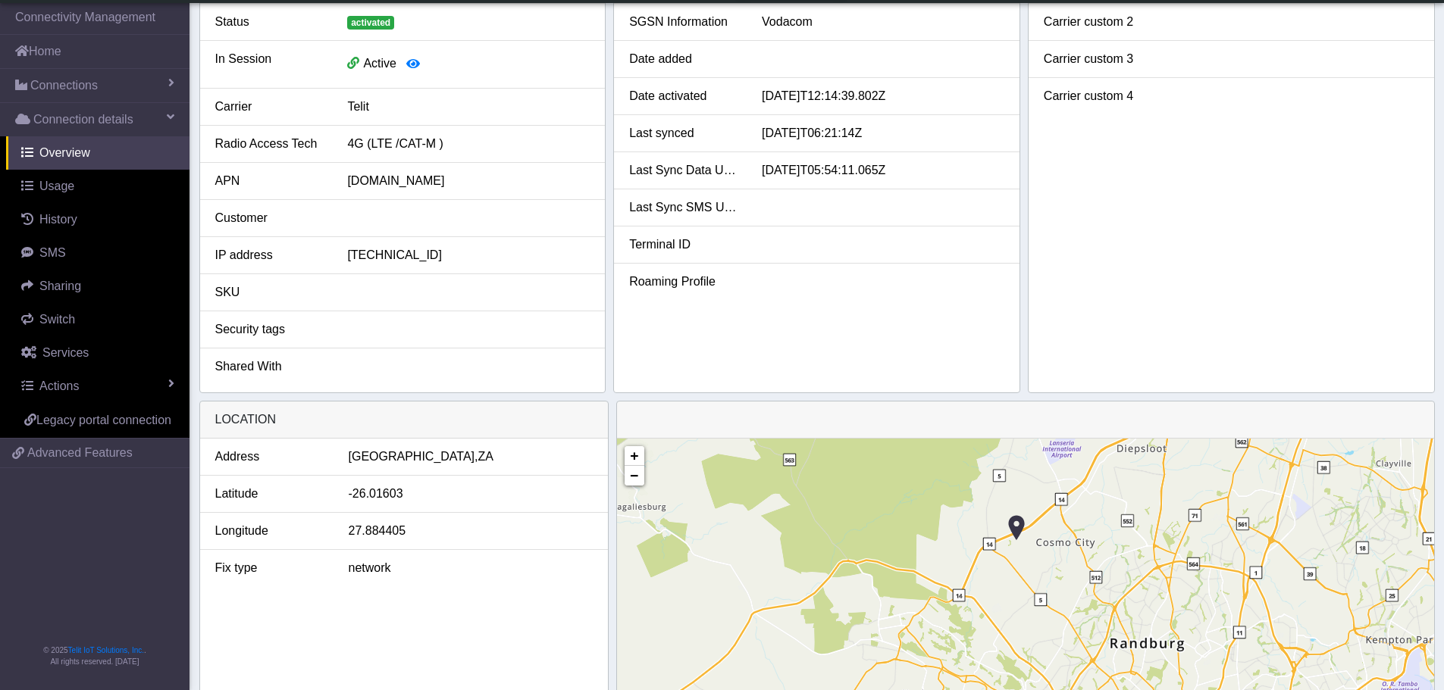
drag, startPoint x: 1012, startPoint y: 555, endPoint x: 1049, endPoint y: 580, distance: 43.7
click at [1049, 580] on div "+ − ©2025 MapQuest, | Terms" at bounding box center [1025, 651] width 817 height 424
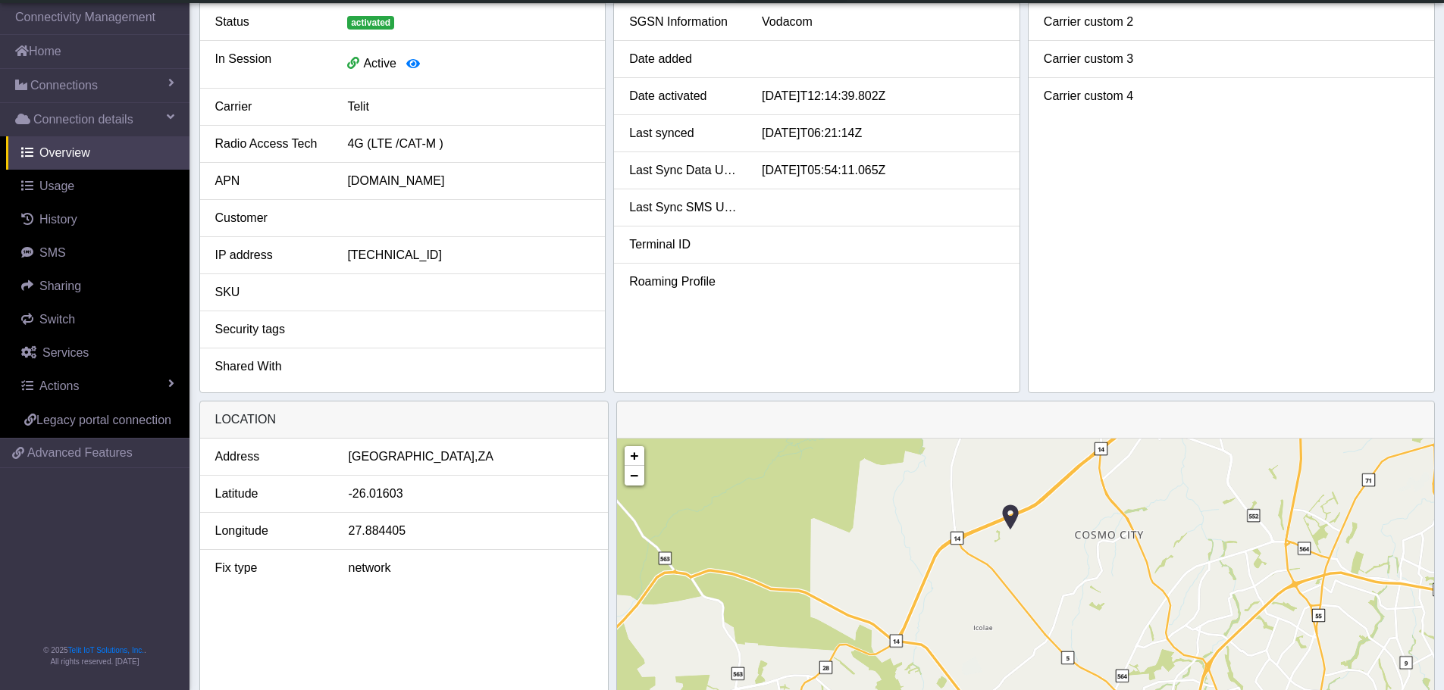
drag, startPoint x: 1024, startPoint y: 552, endPoint x: 1034, endPoint y: 565, distance: 16.1
click at [1034, 565] on div "+ − ©2025 MapQuest, | Terms" at bounding box center [1025, 651] width 817 height 424
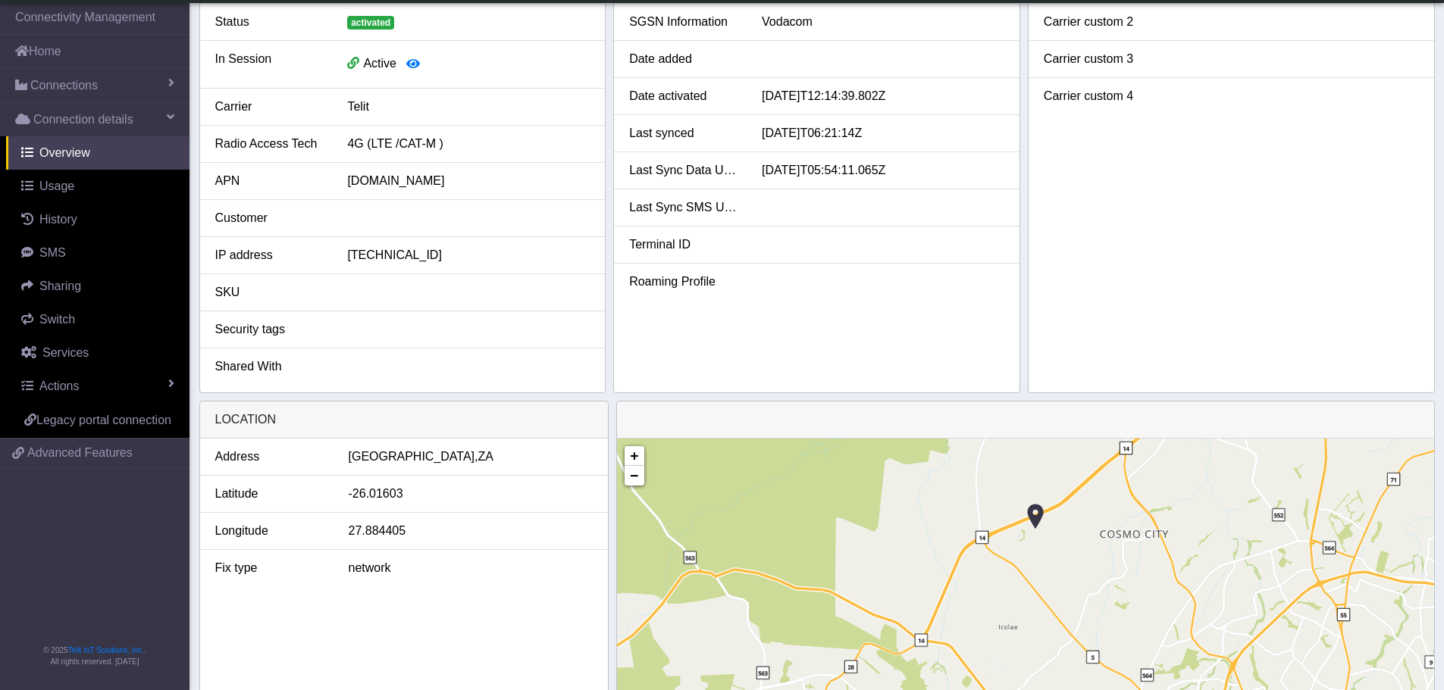
drag, startPoint x: 1025, startPoint y: 548, endPoint x: 1033, endPoint y: 589, distance: 41.6
click at [1028, 589] on div "+ − ©2025 MapQuest, | Terms" at bounding box center [1025, 651] width 817 height 424
